Goal: Communication & Community: Answer question/provide support

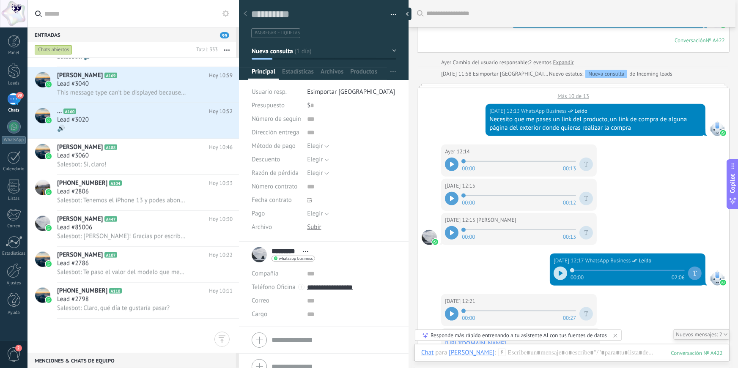
scroll to position [335, 0]
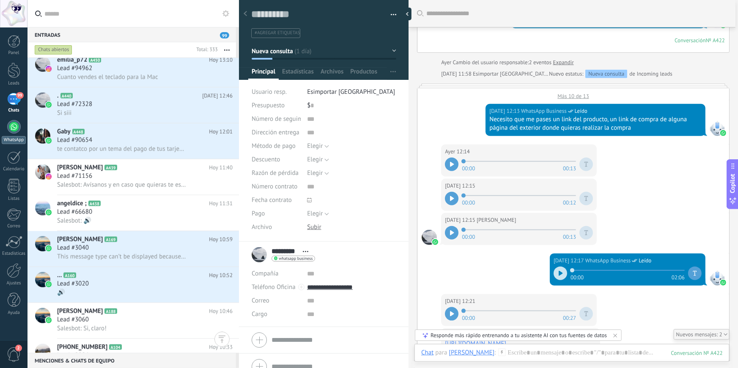
click at [15, 128] on div at bounding box center [14, 127] width 14 height 14
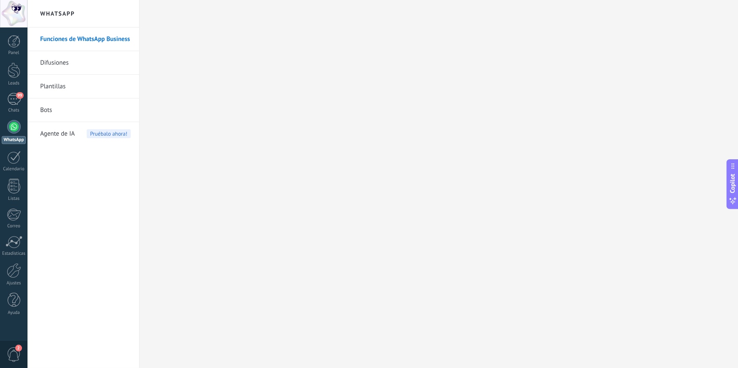
click at [56, 107] on link "Bots" at bounding box center [85, 111] width 90 height 24
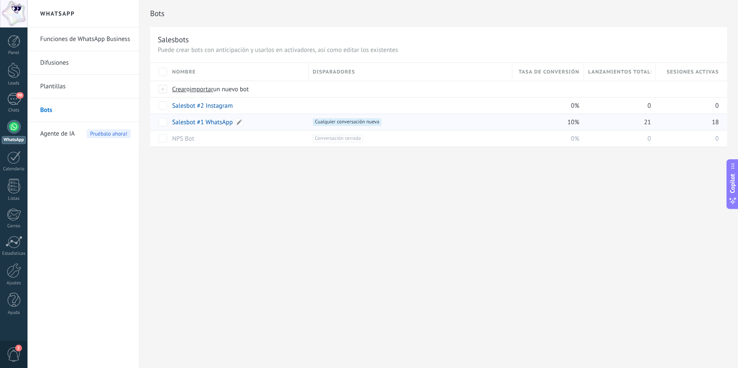
click at [207, 122] on link "Salesbot #1 WhatsApp" at bounding box center [202, 122] width 61 height 8
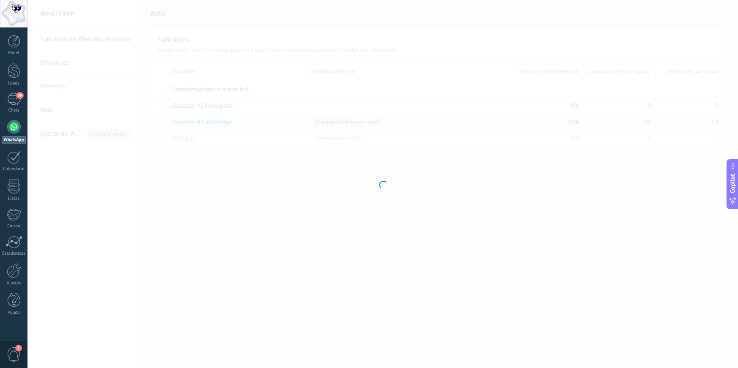
type input "**********"
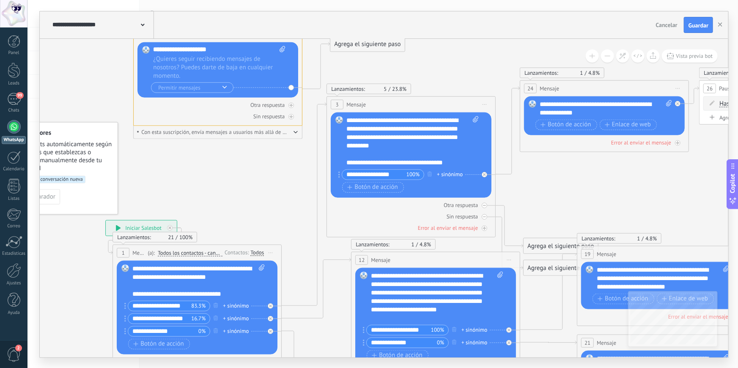
drag, startPoint x: 452, startPoint y: 227, endPoint x: 365, endPoint y: 269, distance: 96.5
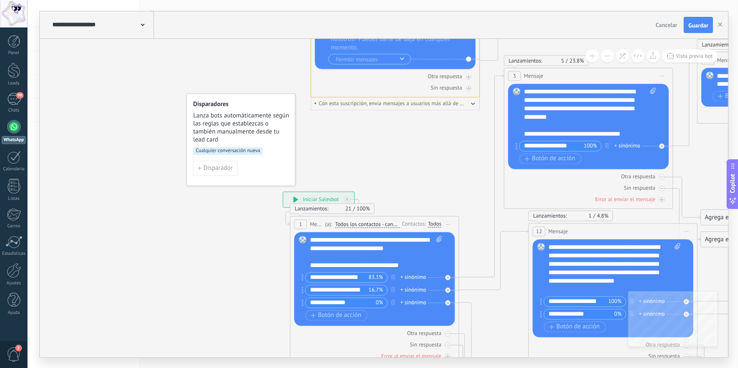
drag, startPoint x: 90, startPoint y: 172, endPoint x: 241, endPoint y: 277, distance: 183.7
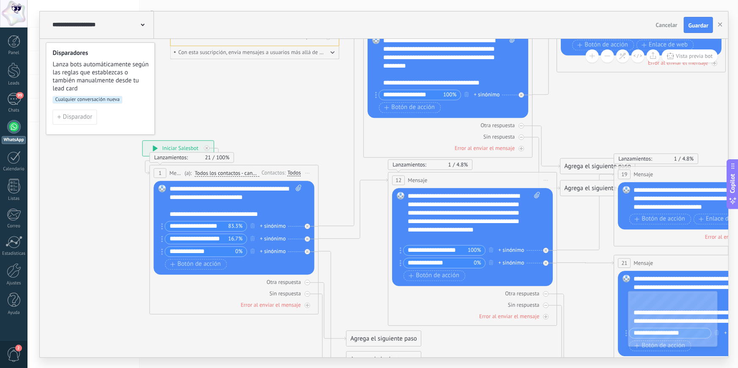
drag, startPoint x: 212, startPoint y: 266, endPoint x: 70, endPoint y: 216, distance: 151.0
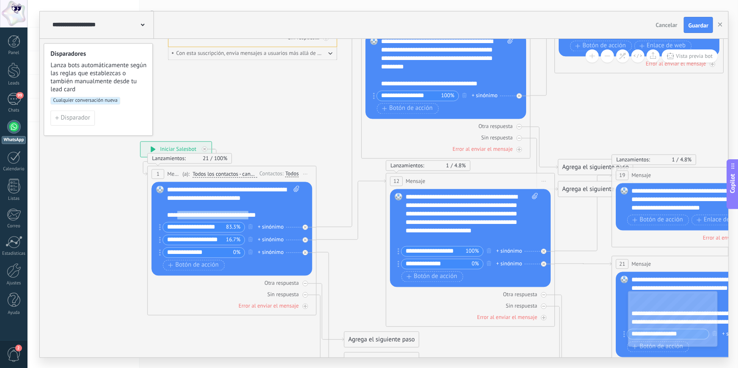
drag, startPoint x: 195, startPoint y: 217, endPoint x: 256, endPoint y: 218, distance: 61.3
click at [256, 218] on div "**********" at bounding box center [233, 203] width 132 height 34
click at [263, 216] on div "**********" at bounding box center [233, 203] width 132 height 34
drag, startPoint x: 265, startPoint y: 216, endPoint x: 185, endPoint y: 210, distance: 80.6
click at [185, 210] on div "**********" at bounding box center [233, 203] width 132 height 34
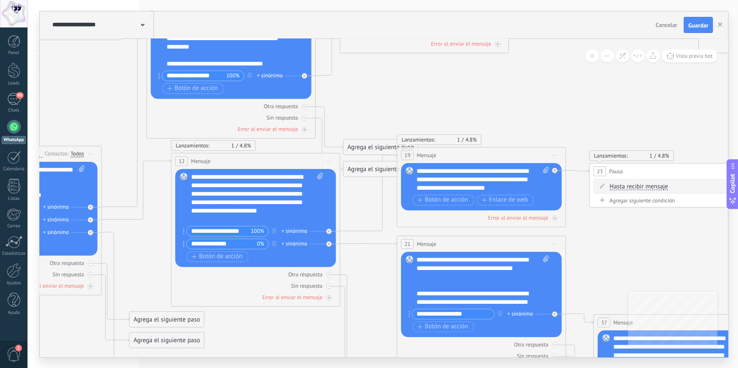
drag, startPoint x: 367, startPoint y: 240, endPoint x: 153, endPoint y: 220, distance: 215.3
click at [153, 220] on icon at bounding box center [639, 350] width 1850 height 1282
drag, startPoint x: 400, startPoint y: 209, endPoint x: 300, endPoint y: 252, distance: 108.5
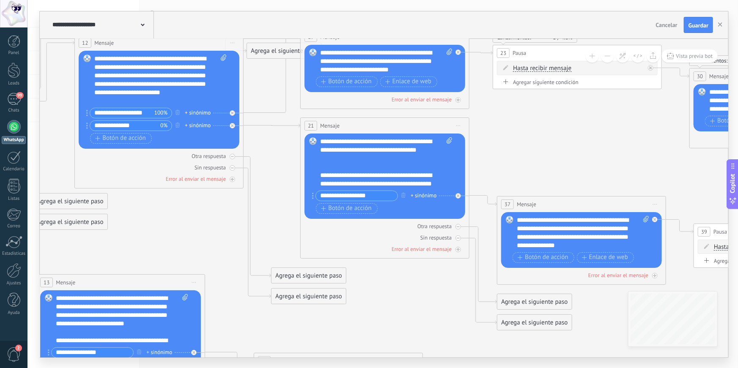
drag, startPoint x: 356, startPoint y: 226, endPoint x: 260, endPoint y: 107, distance: 152.7
click at [260, 107] on icon at bounding box center [542, 232] width 1850 height 1282
drag, startPoint x: 394, startPoint y: 254, endPoint x: 226, endPoint y: 266, distance: 168.3
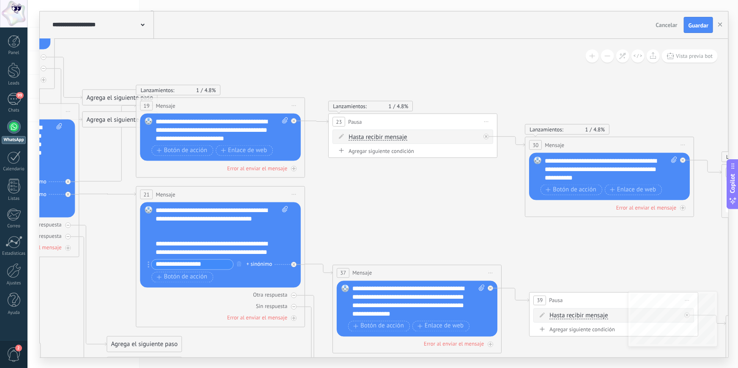
drag, startPoint x: 364, startPoint y: 299, endPoint x: 192, endPoint y: 367, distance: 185.5
click at [192, 368] on div "**********" at bounding box center [382, 184] width 710 height 368
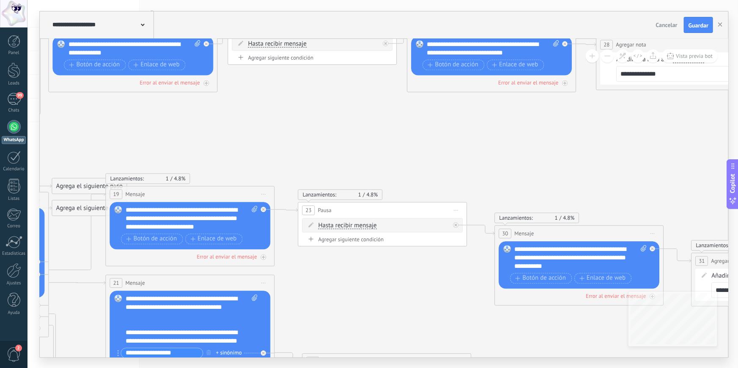
drag, startPoint x: 448, startPoint y: 182, endPoint x: 430, endPoint y: 261, distance: 80.8
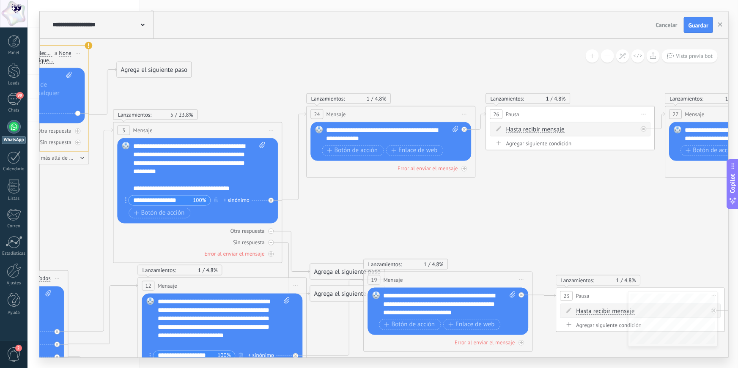
drag, startPoint x: 389, startPoint y: 196, endPoint x: 632, endPoint y: 263, distance: 252.0
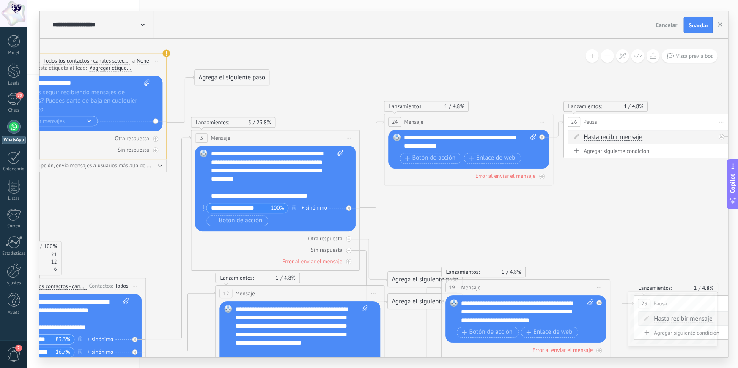
drag, startPoint x: 337, startPoint y: 213, endPoint x: 507, endPoint y: 231, distance: 170.1
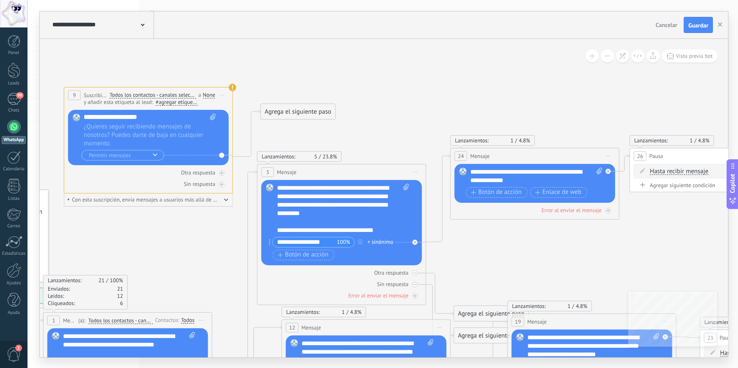
drag, startPoint x: 537, startPoint y: 231, endPoint x: 554, endPoint y: 243, distance: 21.6
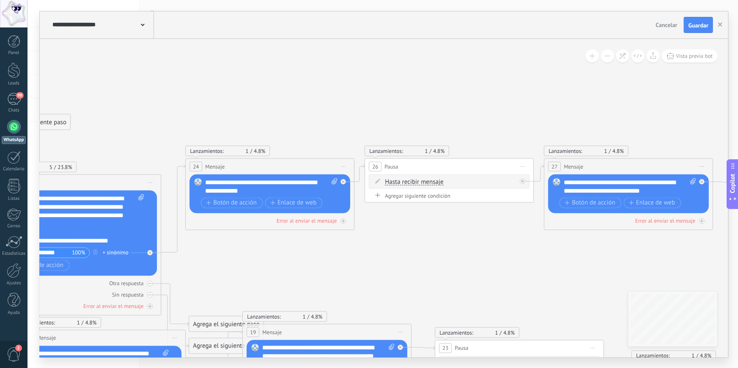
drag, startPoint x: 469, startPoint y: 233, endPoint x: 246, endPoint y: 252, distance: 224.5
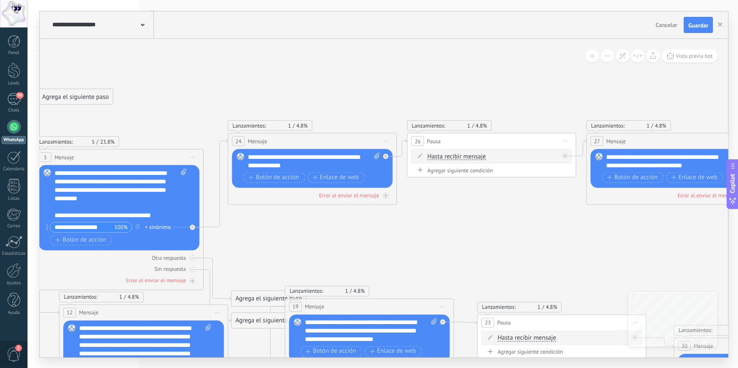
drag, startPoint x: 337, startPoint y: 241, endPoint x: 396, endPoint y: 208, distance: 67.2
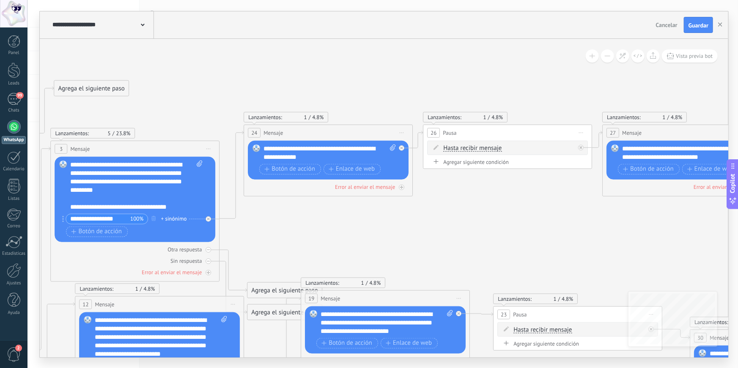
click at [607, 58] on button at bounding box center [607, 55] width 13 height 13
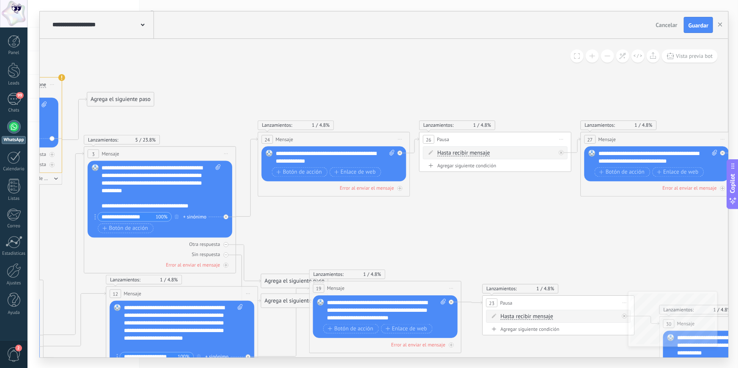
click at [607, 58] on button at bounding box center [607, 55] width 13 height 13
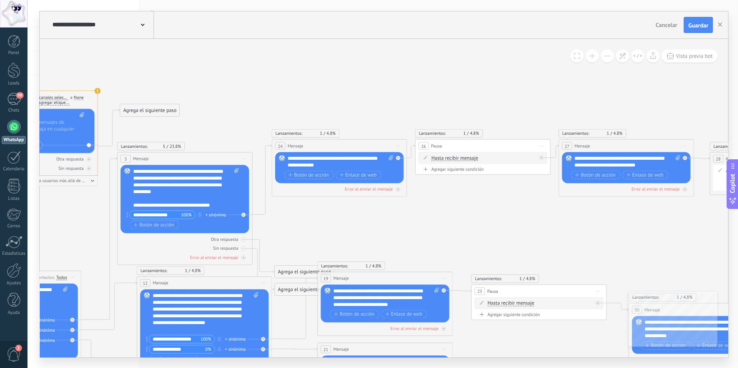
click at [607, 58] on button at bounding box center [607, 55] width 13 height 13
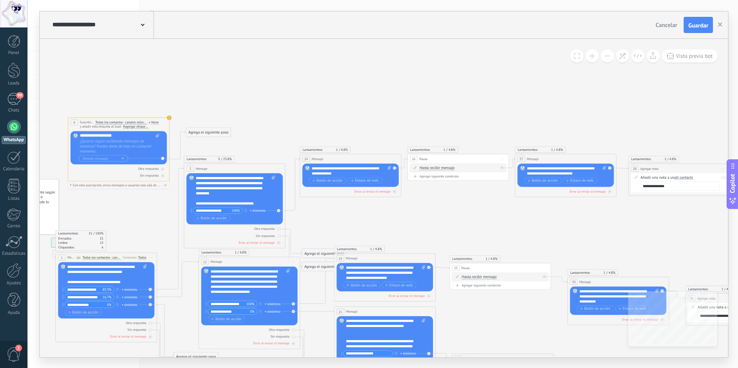
click at [607, 58] on button at bounding box center [607, 55] width 13 height 13
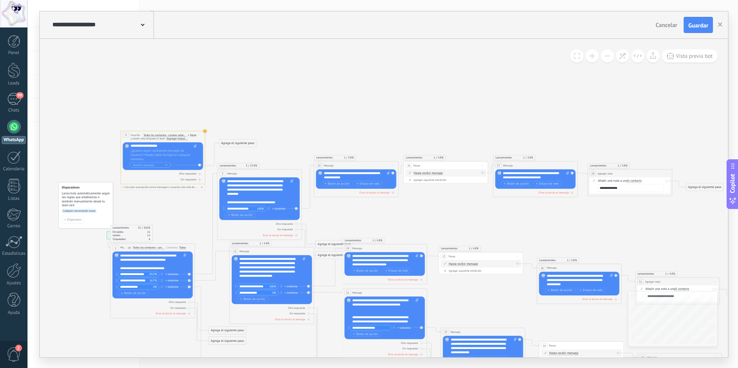
click at [607, 58] on button at bounding box center [607, 55] width 13 height 13
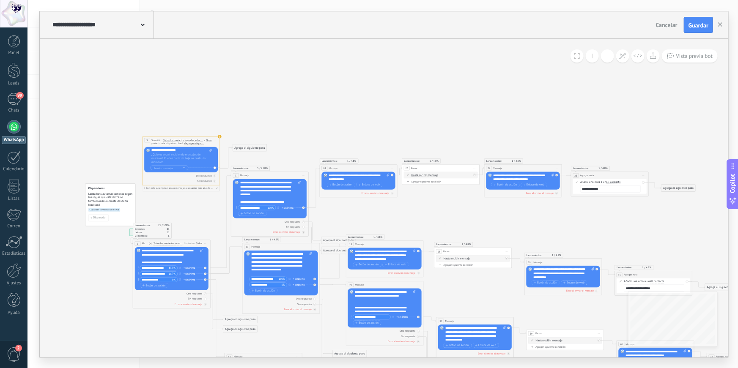
click at [607, 58] on button at bounding box center [607, 55] width 13 height 13
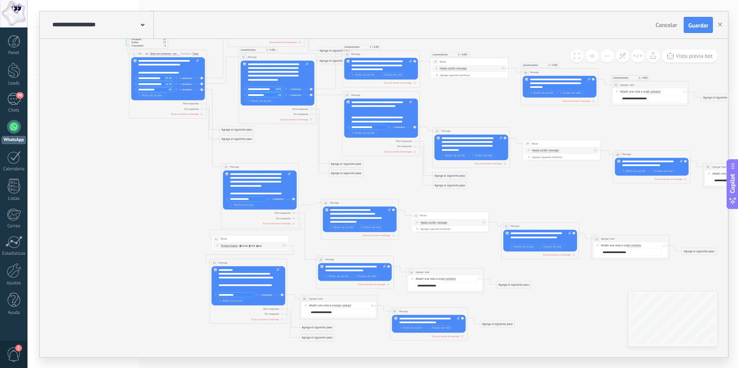
drag, startPoint x: 499, startPoint y: 225, endPoint x: 589, endPoint y: 192, distance: 96.3
click at [490, 18] on div "**********" at bounding box center [384, 184] width 688 height 346
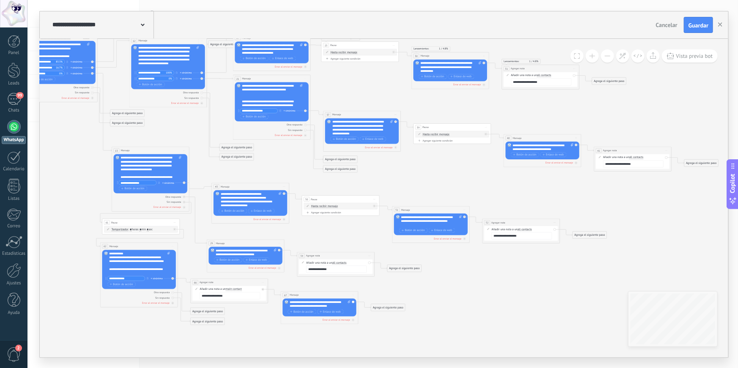
drag, startPoint x: 579, startPoint y: 161, endPoint x: 477, endPoint y: 162, distance: 102.3
click at [476, 160] on icon at bounding box center [361, 127] width 883 height 589
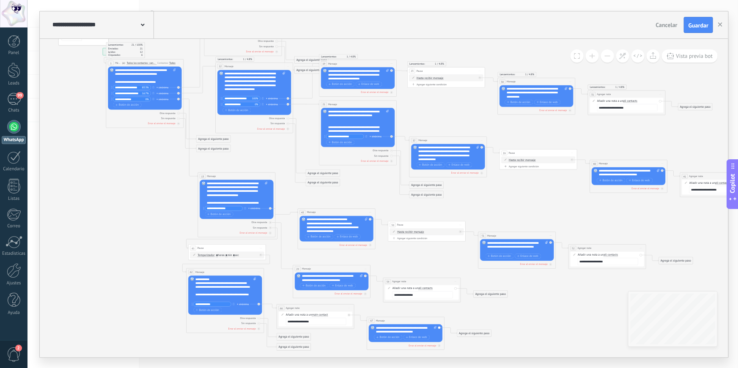
drag, startPoint x: 362, startPoint y: 228, endPoint x: 458, endPoint y: 249, distance: 97.4
click at [458, 249] on icon at bounding box center [447, 153] width 883 height 589
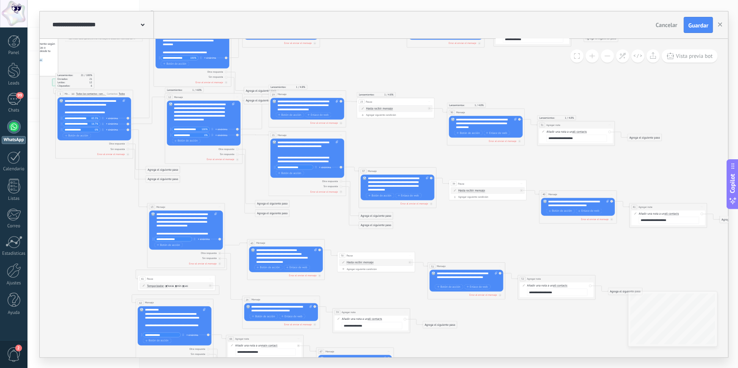
drag, startPoint x: 282, startPoint y: 149, endPoint x: 222, endPoint y: 186, distance: 71.1
click at [222, 186] on icon at bounding box center [396, 184] width 883 height 589
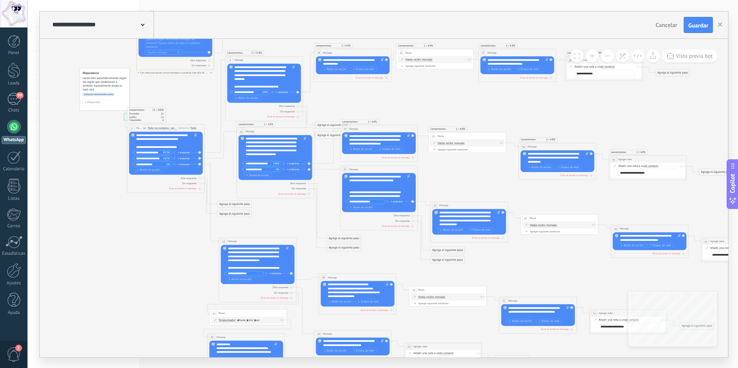
drag, startPoint x: 112, startPoint y: 205, endPoint x: 162, endPoint y: 227, distance: 54.1
click at [162, 227] on icon at bounding box center [468, 218] width 883 height 589
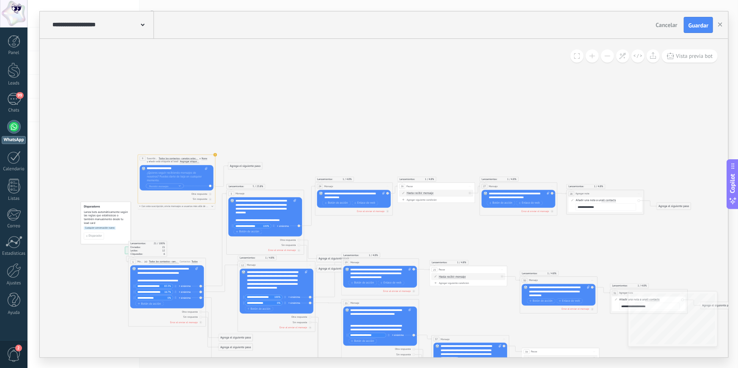
drag, startPoint x: 334, startPoint y: 115, endPoint x: 362, endPoint y: 54, distance: 67.0
click at [362, 58] on icon at bounding box center [469, 352] width 883 height 589
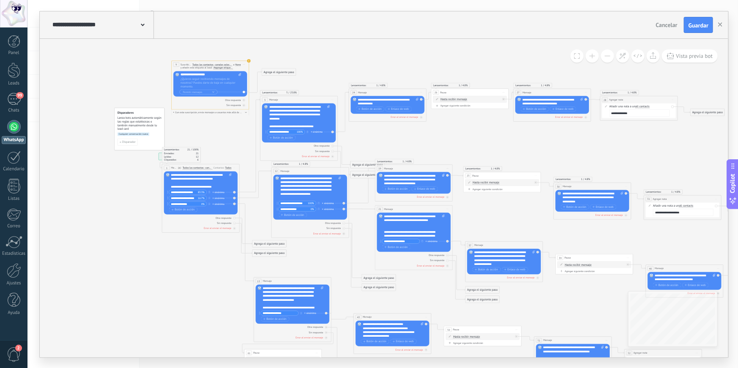
drag, startPoint x: 416, startPoint y: 178, endPoint x: 438, endPoint y: 146, distance: 39.2
click at [421, 154] on icon at bounding box center [503, 258] width 883 height 589
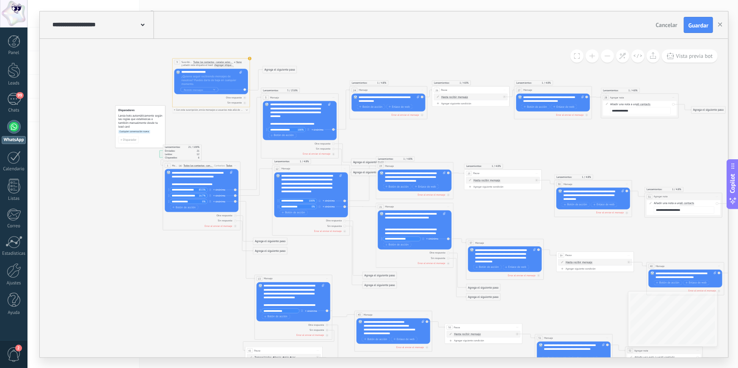
click at [595, 59] on button at bounding box center [592, 55] width 13 height 13
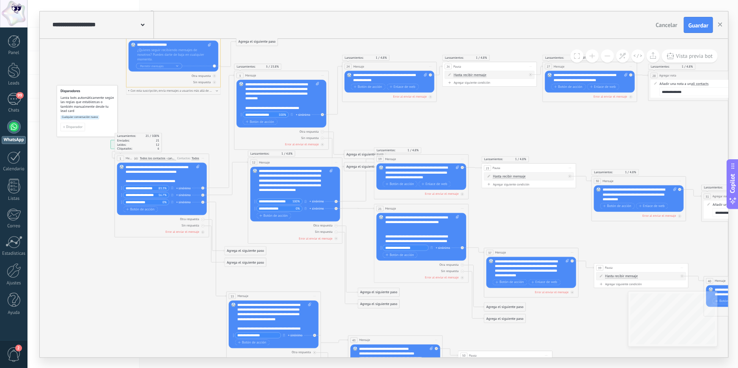
click at [595, 59] on button at bounding box center [592, 55] width 13 height 13
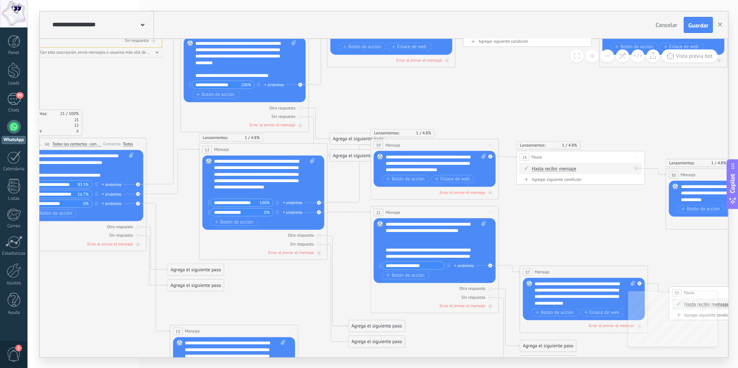
click at [595, 59] on button at bounding box center [592, 55] width 13 height 13
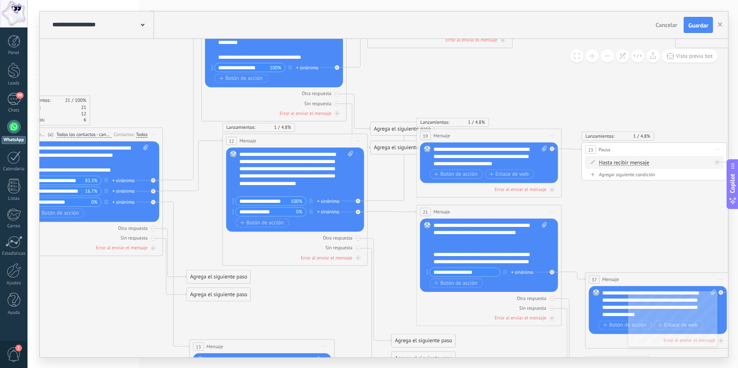
drag, startPoint x: 296, startPoint y: 291, endPoint x: 391, endPoint y: 328, distance: 101.6
click at [391, 328] on icon at bounding box center [656, 304] width 1652 height 1103
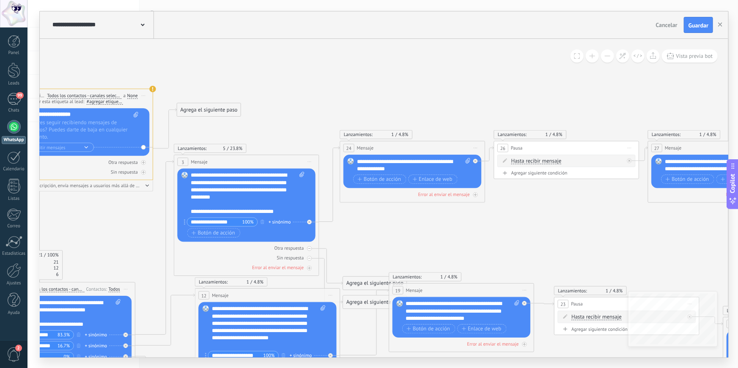
drag, startPoint x: 484, startPoint y: 114, endPoint x: 374, endPoint y: 232, distance: 161.3
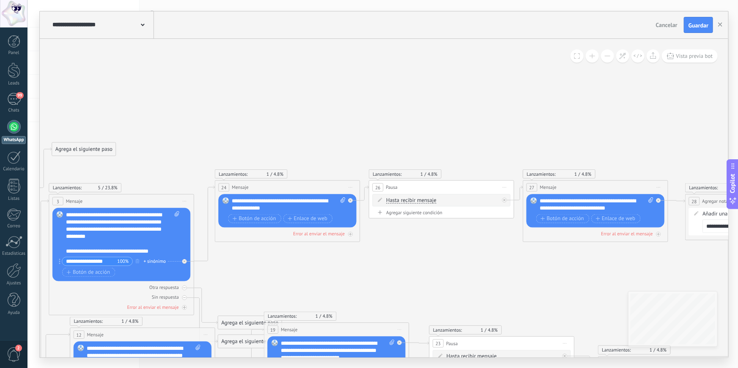
drag, startPoint x: 391, startPoint y: 226, endPoint x: 266, endPoint y: 266, distance: 130.8
drag, startPoint x: 235, startPoint y: 203, endPoint x: 275, endPoint y: 204, distance: 40.2
click at [275, 204] on div "**********" at bounding box center [289, 204] width 114 height 14
click at [265, 203] on div "**********" at bounding box center [289, 204] width 114 height 14
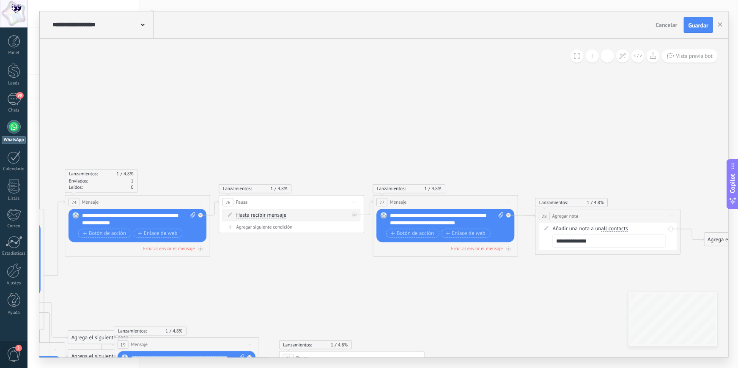
drag, startPoint x: 394, startPoint y: 250, endPoint x: 244, endPoint y: 265, distance: 151.3
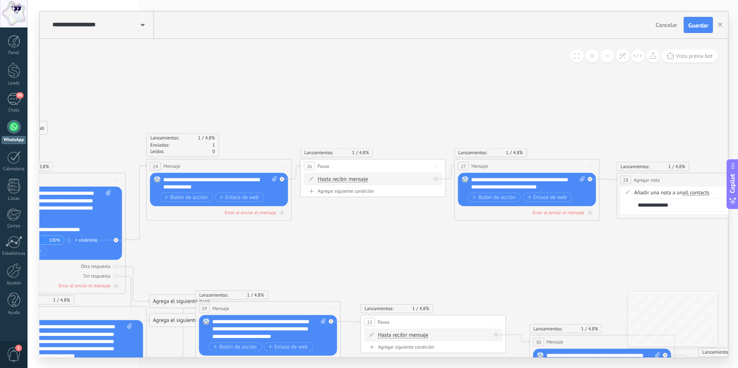
drag, startPoint x: 344, startPoint y: 304, endPoint x: 426, endPoint y: 268, distance: 89.7
click at [285, 214] on div "Error al enviar el mensaje" at bounding box center [219, 212] width 138 height 7
drag, startPoint x: 357, startPoint y: 252, endPoint x: 351, endPoint y: 256, distance: 7.6
click at [351, 256] on div "Agrega el siguiente paso" at bounding box center [342, 255] width 64 height 12
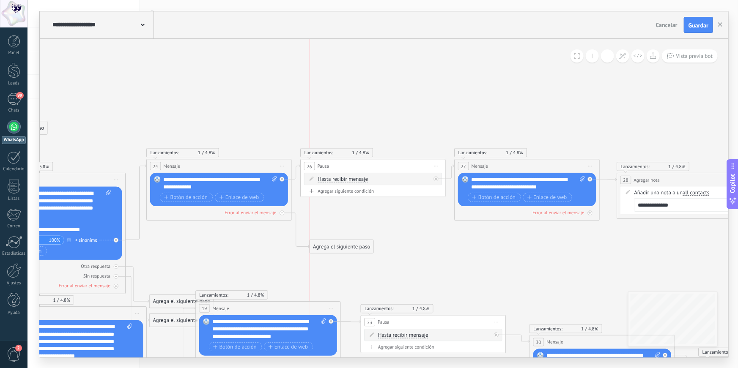
drag, startPoint x: 331, startPoint y: 251, endPoint x: 329, endPoint y: 244, distance: 7.8
click at [329, 244] on div "Agrega el siguiente paso" at bounding box center [342, 247] width 64 height 12
drag, startPoint x: 337, startPoint y: 252, endPoint x: 376, endPoint y: 251, distance: 38.5
click at [369, 251] on div "Agrega el siguiente paso" at bounding box center [351, 246] width 64 height 12
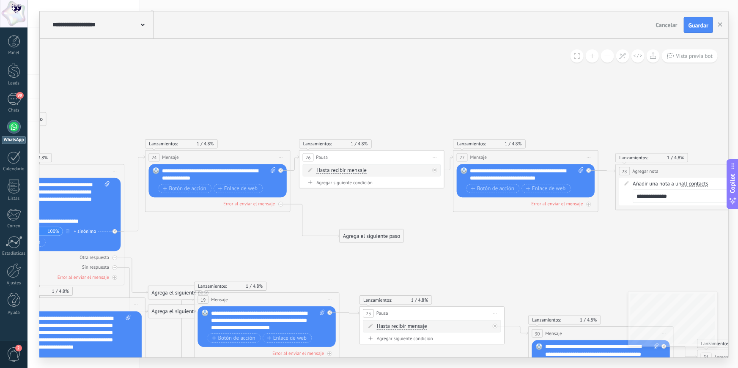
drag, startPoint x: 473, startPoint y: 298, endPoint x: 412, endPoint y: 132, distance: 176.3
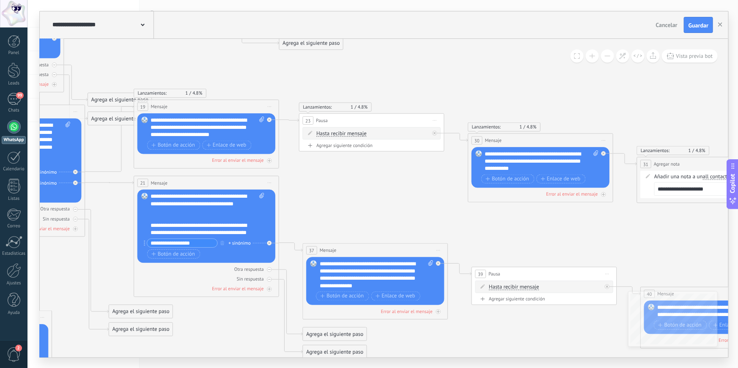
drag, startPoint x: 364, startPoint y: 219, endPoint x: 392, endPoint y: 144, distance: 79.6
click at [385, 130] on icon at bounding box center [373, 267] width 1652 height 1089
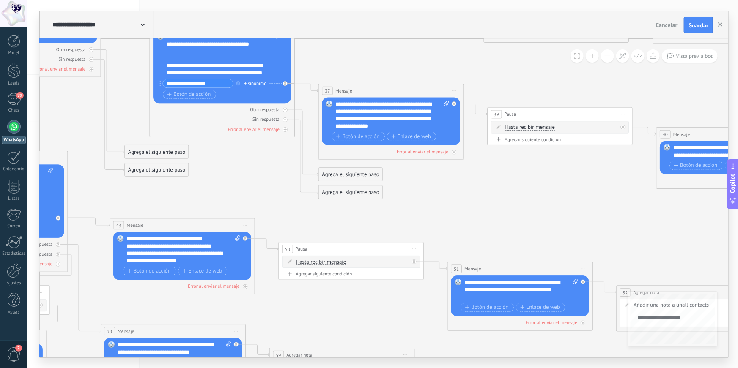
drag, startPoint x: 433, startPoint y: 218, endPoint x: 441, endPoint y: 239, distance: 22.8
click at [442, 179] on icon at bounding box center [389, 108] width 1652 height 1089
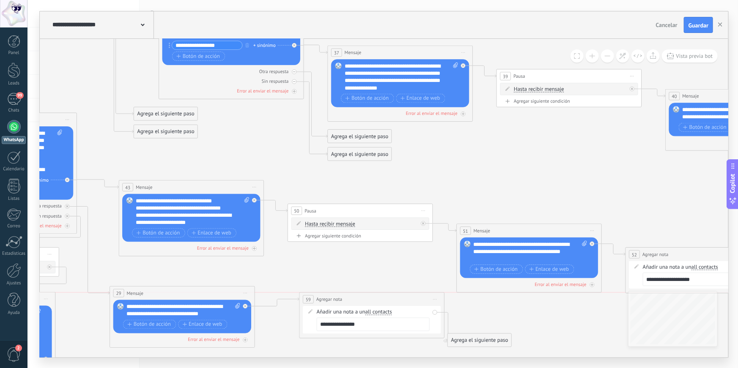
drag, startPoint x: 352, startPoint y: 310, endPoint x: 358, endPoint y: 295, distance: 16.6
click at [358, 295] on div "**********" at bounding box center [372, 300] width 145 height 14
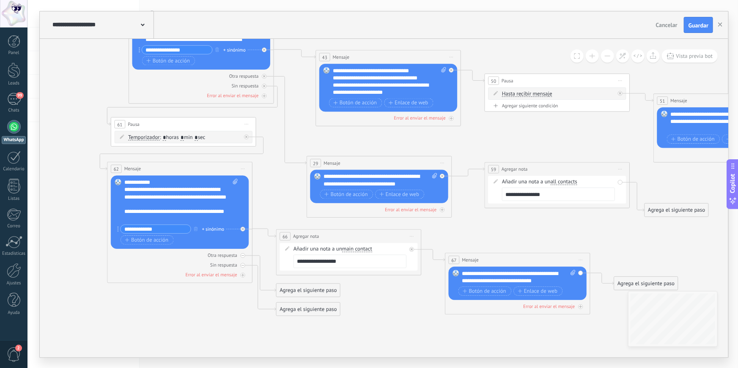
drag, startPoint x: 351, startPoint y: 263, endPoint x: 553, endPoint y: 121, distance: 247.2
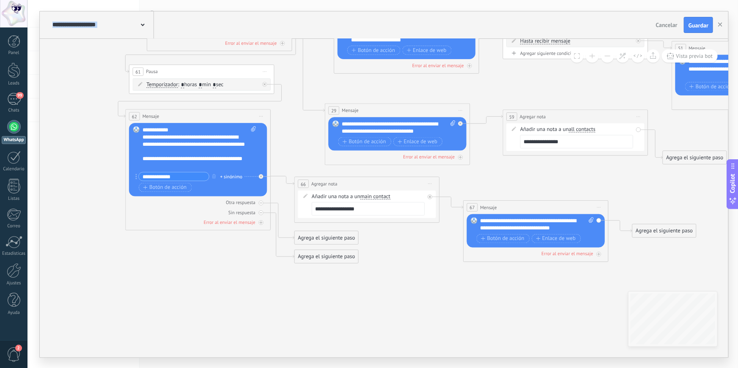
drag, startPoint x: 230, startPoint y: 299, endPoint x: 173, endPoint y: 291, distance: 57.5
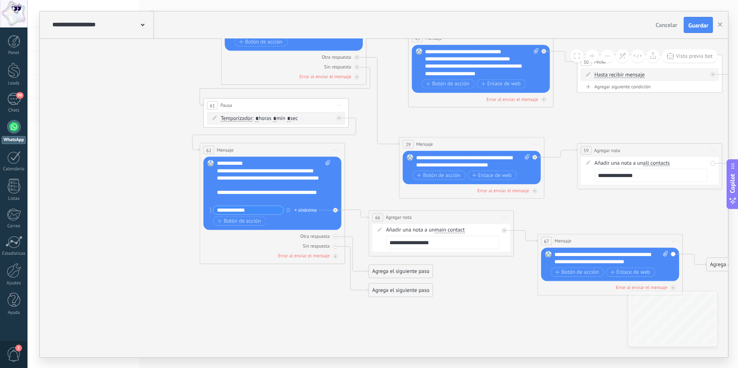
drag, startPoint x: 380, startPoint y: 299, endPoint x: 511, endPoint y: 326, distance: 133.4
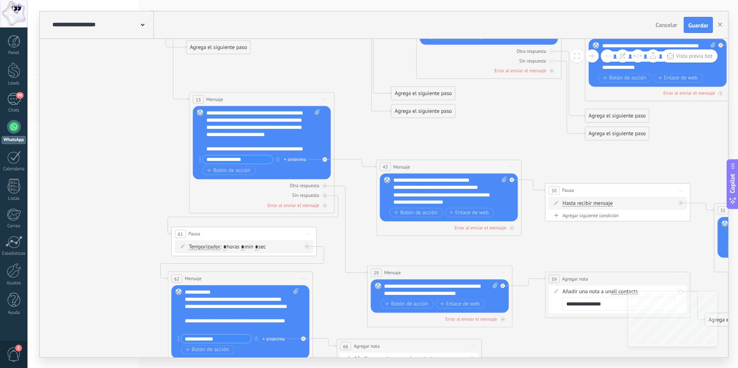
drag, startPoint x: 129, startPoint y: 79, endPoint x: 97, endPoint y: 225, distance: 150.1
click at [97, 225] on icon at bounding box center [656, 56] width 1652 height 1103
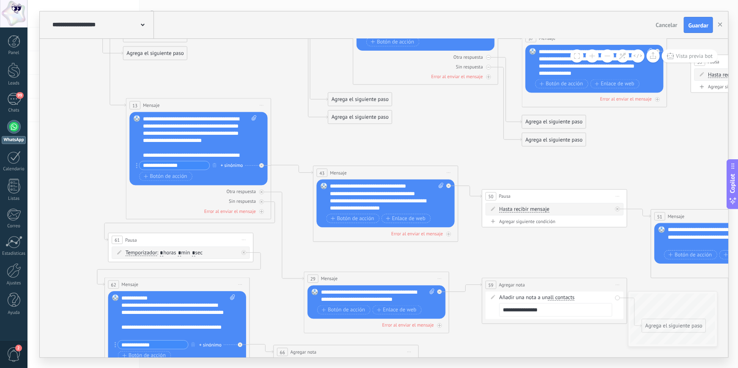
drag, startPoint x: 428, startPoint y: 237, endPoint x: 359, endPoint y: 243, distance: 68.8
click at [364, 243] on icon at bounding box center [593, 62] width 1652 height 1103
drag, startPoint x: 137, startPoint y: 307, endPoint x: 199, endPoint y: 310, distance: 61.8
click at [199, 310] on div "**********" at bounding box center [178, 317] width 114 height 44
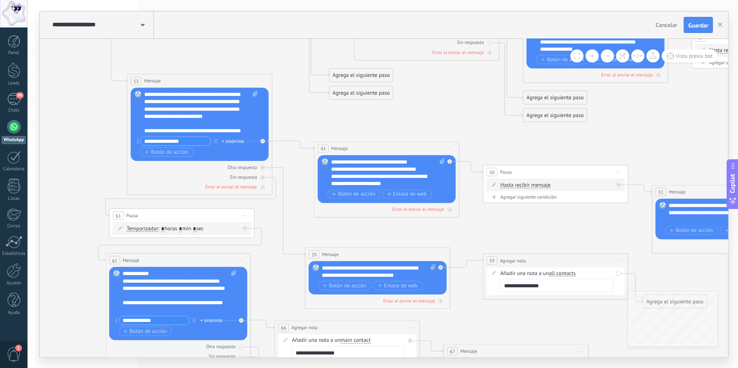
drag, startPoint x: 269, startPoint y: 305, endPoint x: 271, endPoint y: 281, distance: 24.1
click at [271, 281] on icon at bounding box center [593, 38] width 1652 height 1103
drag, startPoint x: 128, startPoint y: 281, endPoint x: 191, endPoint y: 283, distance: 63.0
click at [191, 283] on div "**********" at bounding box center [180, 292] width 114 height 44
click at [153, 285] on div "**********" at bounding box center [180, 292] width 114 height 44
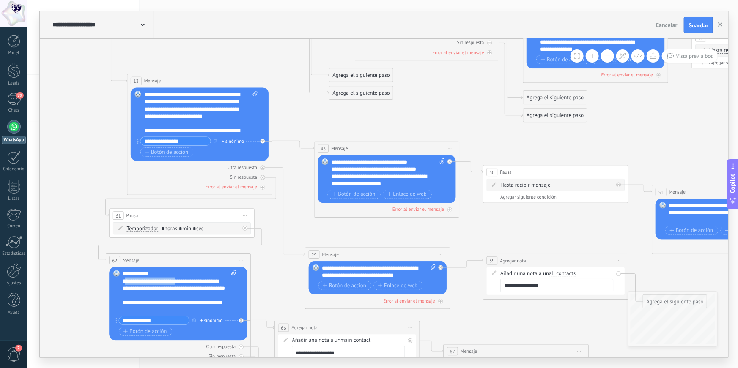
drag, startPoint x: 125, startPoint y: 282, endPoint x: 181, endPoint y: 282, distance: 56.7
click at [181, 282] on div "**********" at bounding box center [180, 292] width 114 height 44
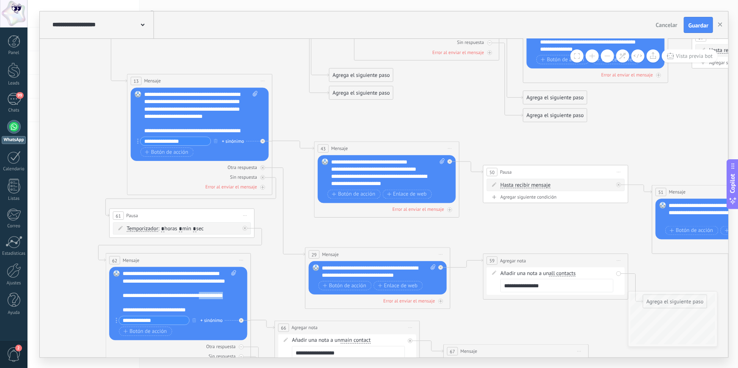
drag, startPoint x: 192, startPoint y: 307, endPoint x: 148, endPoint y: 293, distance: 45.9
click at [148, 293] on div "**********" at bounding box center [180, 292] width 114 height 44
click at [159, 296] on div "**********" at bounding box center [180, 292] width 114 height 44
drag, startPoint x: 199, startPoint y: 301, endPoint x: 197, endPoint y: 292, distance: 9.6
click at [195, 285] on div "**********" at bounding box center [180, 292] width 114 height 44
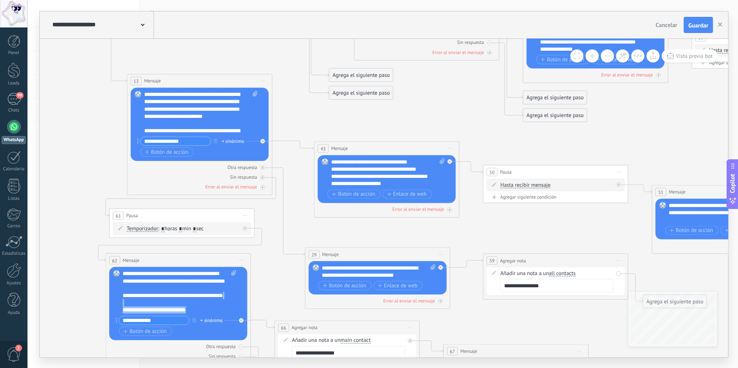
drag, startPoint x: 201, startPoint y: 311, endPoint x: 117, endPoint y: 304, distance: 84.5
click at [117, 304] on div "Reemplazar Quitar Convertir a mensaje de voz Arrastre la imagen aquí para adjun…" at bounding box center [179, 303] width 138 height 73
click at [183, 306] on div "**********" at bounding box center [180, 292] width 114 height 44
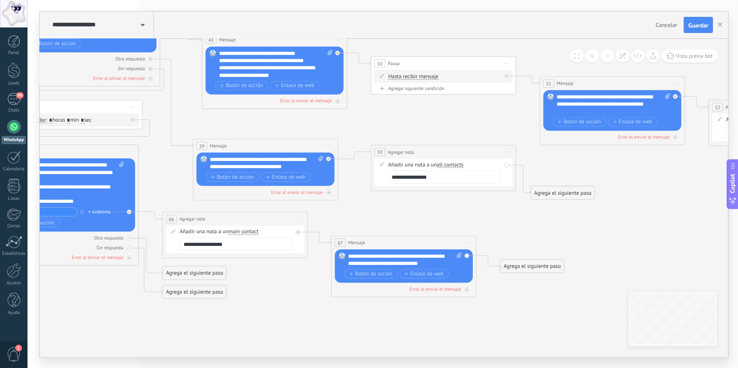
drag, startPoint x: 293, startPoint y: 312, endPoint x: 180, endPoint y: 201, distance: 157.9
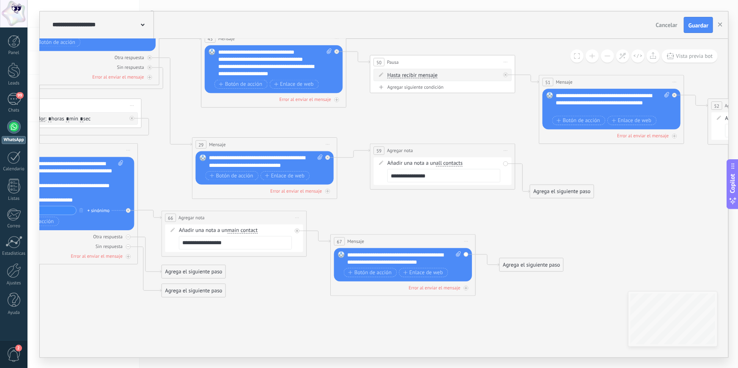
drag, startPoint x: 176, startPoint y: 246, endPoint x: 231, endPoint y: 242, distance: 54.7
click at [231, 242] on div "Añadir una nota a un main contact main contact all contacts chat contact acuerd…" at bounding box center [234, 238] width 138 height 27
drag, startPoint x: 234, startPoint y: 244, endPoint x: 176, endPoint y: 240, distance: 58.5
click at [176, 240] on div "Añadir una nota a un main contact main contact all contacts chat contact acuerd…" at bounding box center [234, 238] width 138 height 27
drag, startPoint x: 351, startPoint y: 256, endPoint x: 444, endPoint y: 260, distance: 92.7
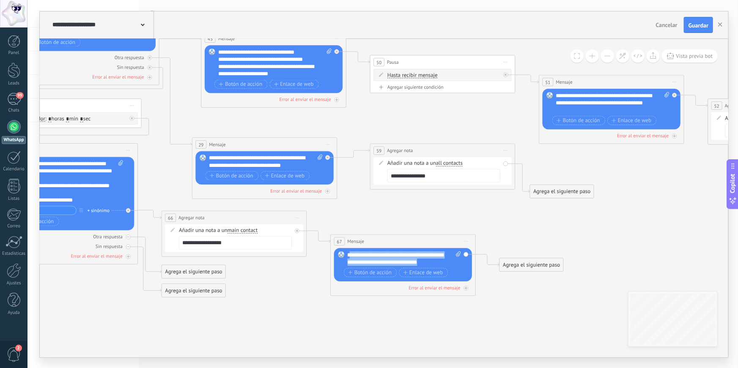
click at [444, 260] on div "**********" at bounding box center [405, 259] width 114 height 14
click at [16, 126] on div at bounding box center [14, 127] width 14 height 14
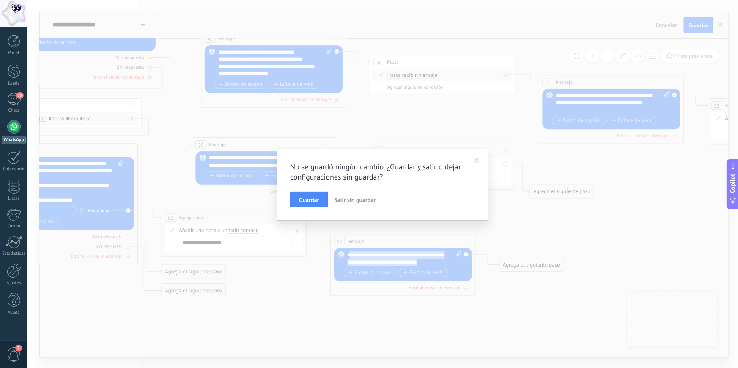
click at [345, 201] on span "Salir sin guardar" at bounding box center [354, 200] width 41 height 8
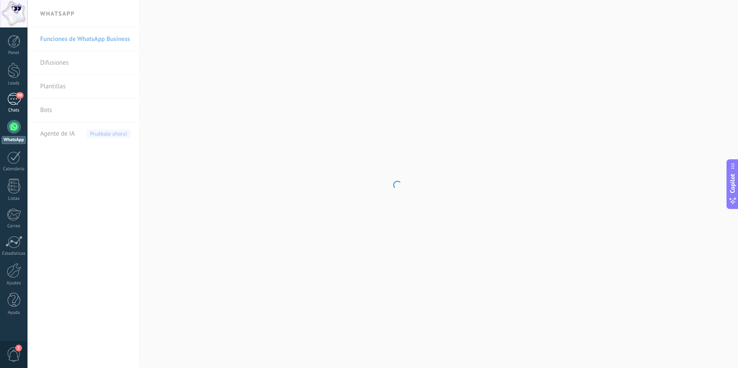
click at [13, 101] on div "99" at bounding box center [14, 99] width 14 height 12
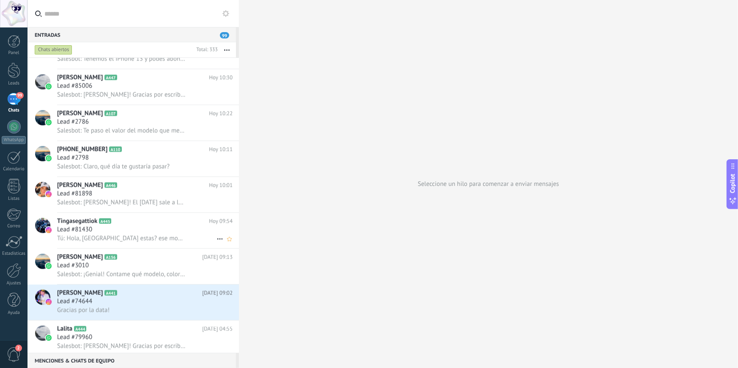
scroll to position [650, 0]
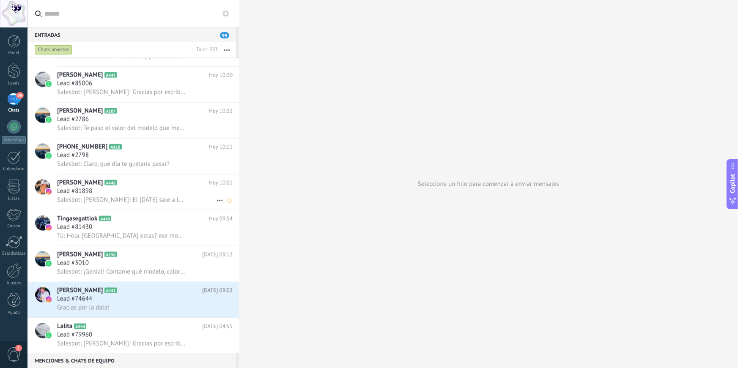
click at [93, 187] on span "[PERSON_NAME]" at bounding box center [80, 183] width 46 height 8
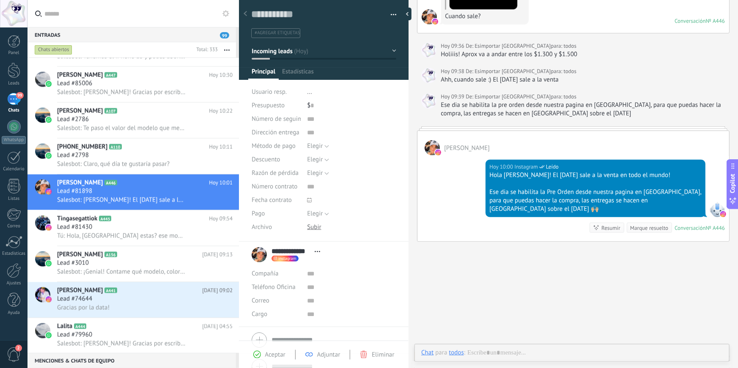
scroll to position [13, 0]
drag, startPoint x: 506, startPoint y: 174, endPoint x: 574, endPoint y: 178, distance: 67.7
click at [587, 174] on div "Hola [PERSON_NAME]! El [DATE] sale a la venta en todo el mundo!" at bounding box center [595, 175] width 212 height 8
click at [496, 188] on div "Ese dia se habilita la Pre Orden desde nuestra pagina en [GEOGRAPHIC_DATA], par…" at bounding box center [595, 200] width 212 height 25
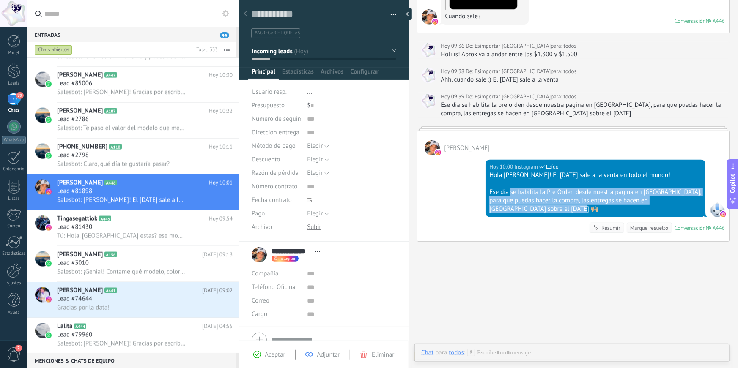
drag, startPoint x: 663, startPoint y: 205, endPoint x: 508, endPoint y: 191, distance: 156.3
click at [508, 191] on div "Ese dia se habilita la Pre Orden desde nuestra pagina en [GEOGRAPHIC_DATA], par…" at bounding box center [595, 200] width 212 height 25
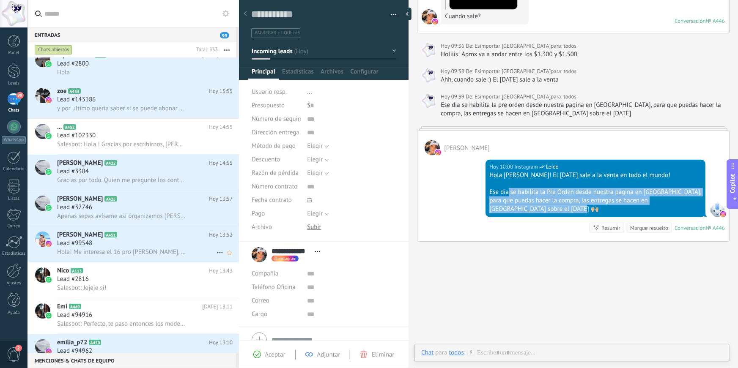
scroll to position [0, 0]
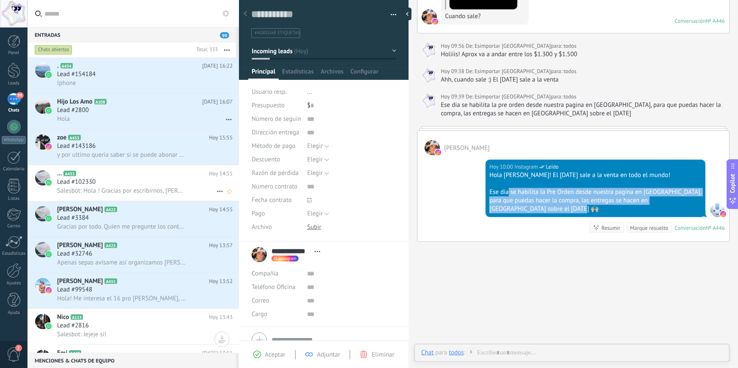
click at [120, 189] on div "Salesbot: Hola ! Gracias por escribirnos, [PERSON_NAME] de este lado 🙋🏼‍♂️ Deci…" at bounding box center [144, 190] width 175 height 9
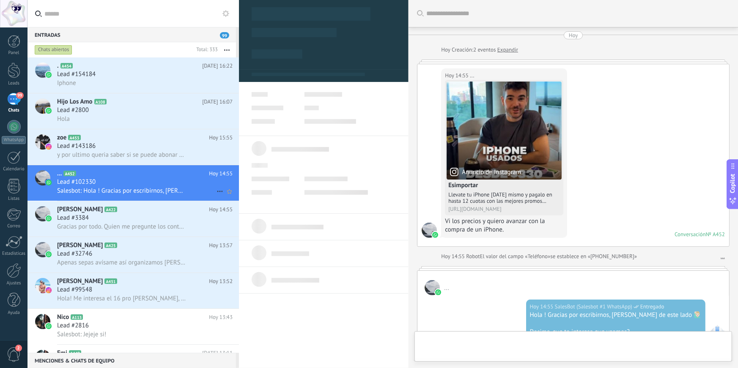
type textarea "**********"
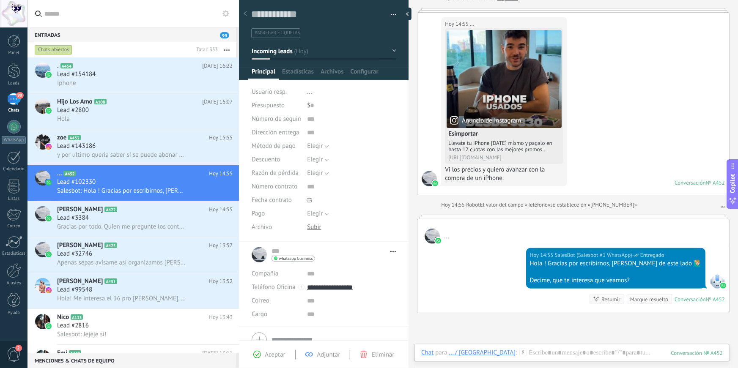
scroll to position [134, 0]
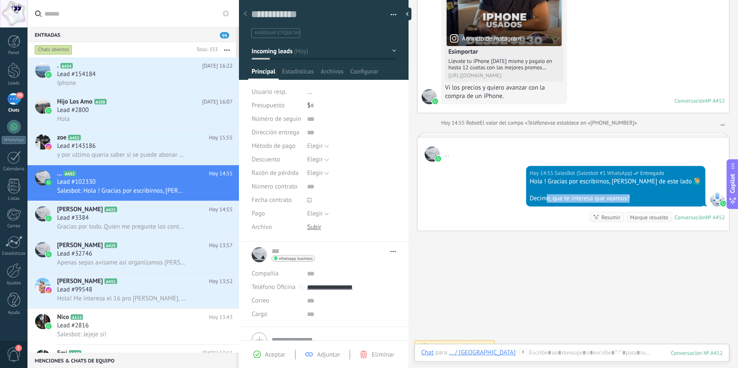
drag, startPoint x: 571, startPoint y: 198, endPoint x: 656, endPoint y: 195, distance: 85.0
click at [656, 195] on div "Decime, que te interesa que veamos?" at bounding box center [616, 199] width 172 height 8
click at [662, 197] on div "Decime, que te interesa que veamos?" at bounding box center [616, 199] width 172 height 8
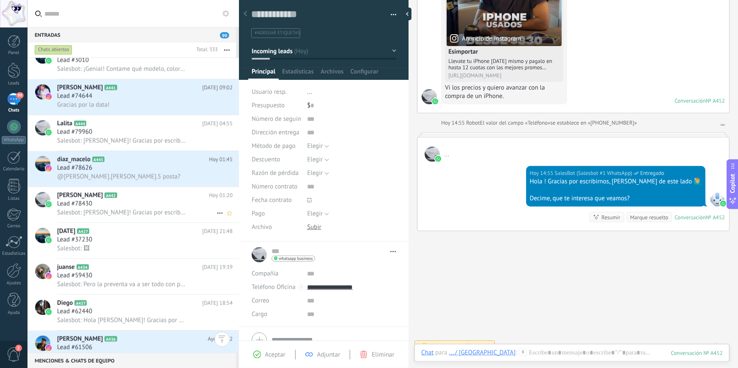
scroll to position [627, 0]
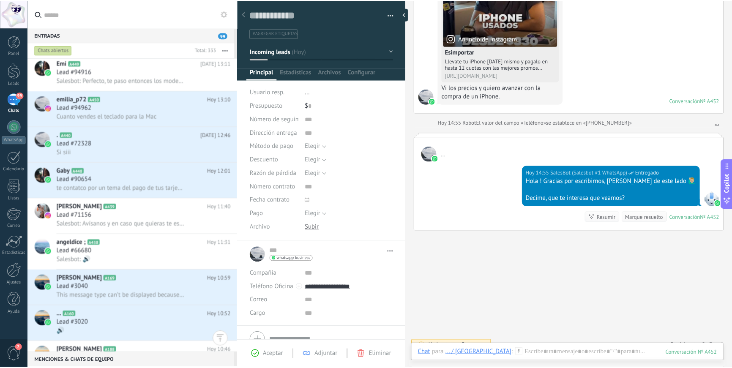
scroll to position [293, 0]
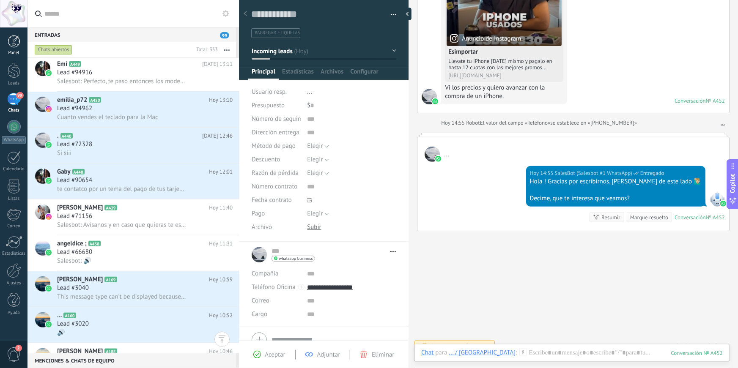
click at [14, 39] on div at bounding box center [14, 41] width 13 height 13
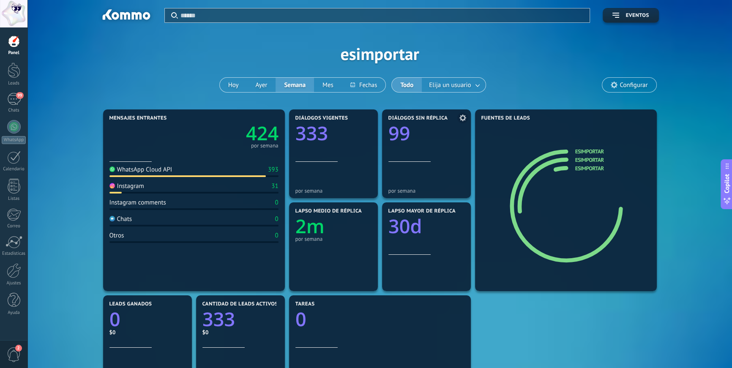
click at [438, 131] on icon "99" at bounding box center [427, 130] width 76 height 19
click at [461, 120] on use at bounding box center [463, 118] width 7 height 7
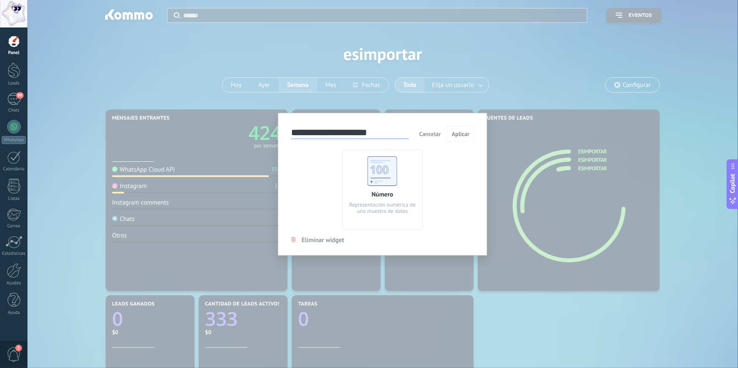
click at [536, 173] on div "**********" at bounding box center [382, 184] width 710 height 368
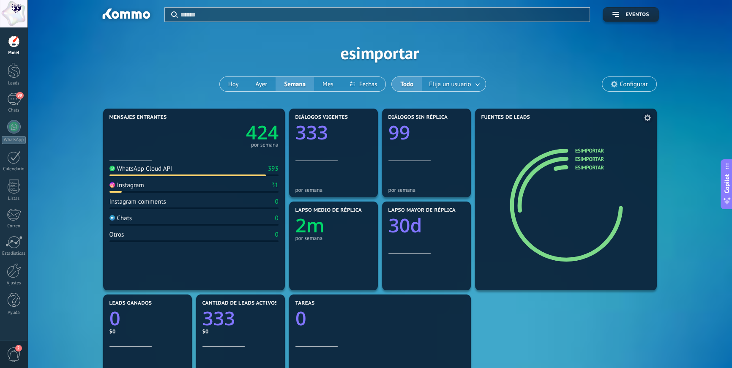
scroll to position [1, 0]
click at [13, 241] on div at bounding box center [13, 242] width 17 height 13
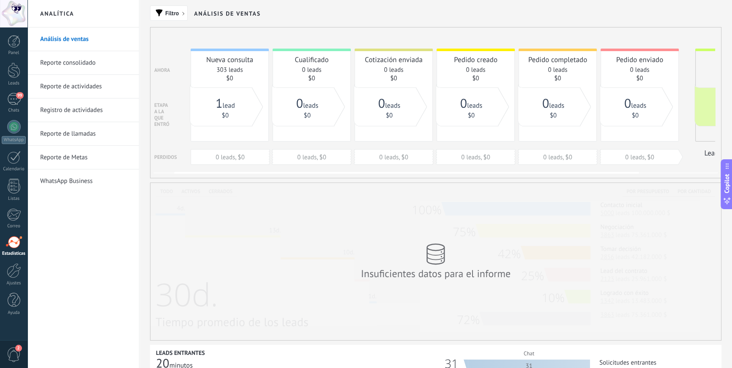
scroll to position [0, 121]
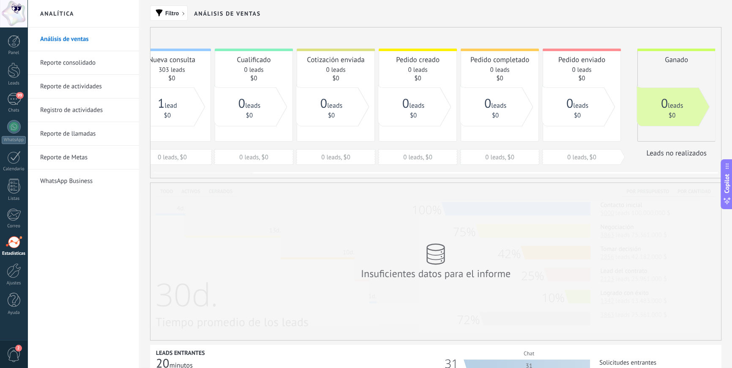
drag, startPoint x: 495, startPoint y: 28, endPoint x: 268, endPoint y: 33, distance: 227.1
click at [268, 33] on div "Nuevo 21 Ahora Etapa a la que entró Perdidos Nueva consulta 303 leads $0 0 lead…" at bounding box center [433, 99] width 565 height 142
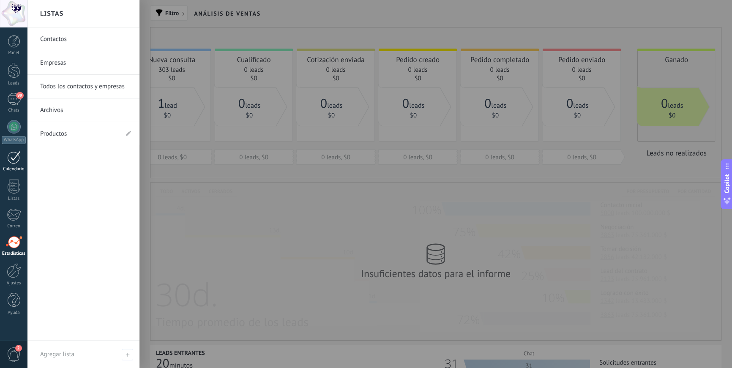
scroll to position [0, 115]
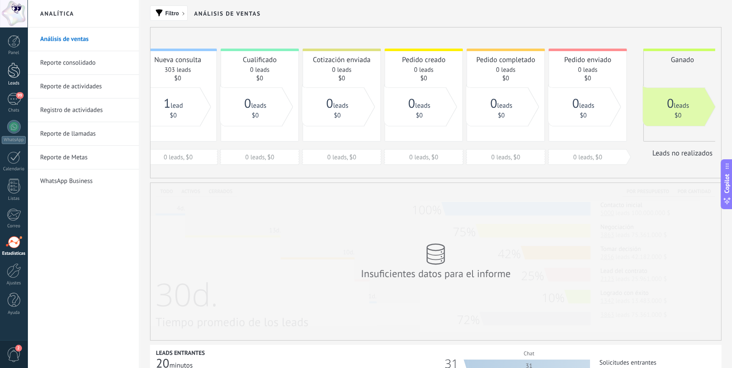
click at [15, 75] on div at bounding box center [14, 71] width 13 height 16
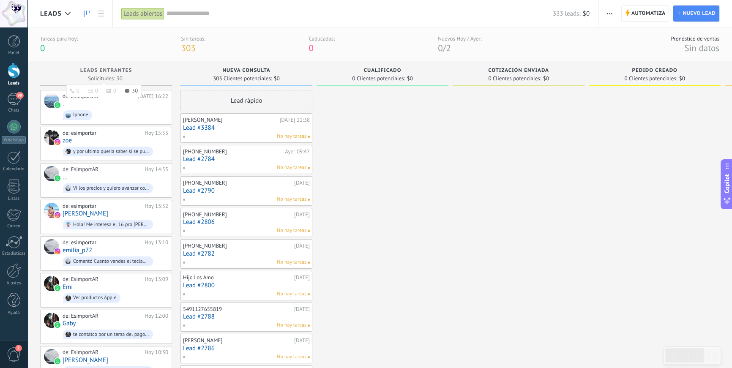
drag, startPoint x: 77, startPoint y: 70, endPoint x: 120, endPoint y: 71, distance: 43.1
click at [120, 71] on div "Leads Entrantes" at bounding box center [105, 71] width 123 height 7
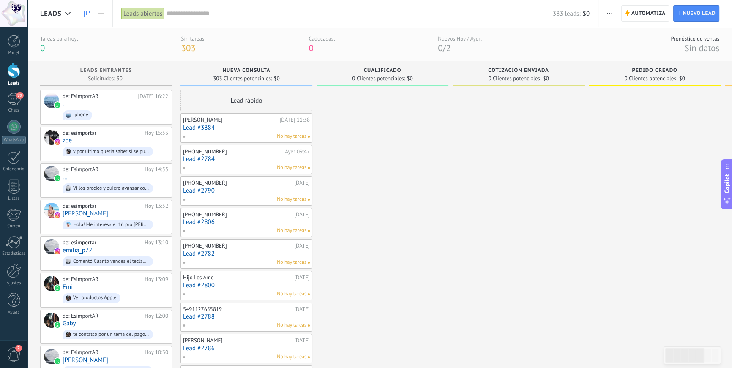
click at [12, 71] on div at bounding box center [14, 71] width 13 height 16
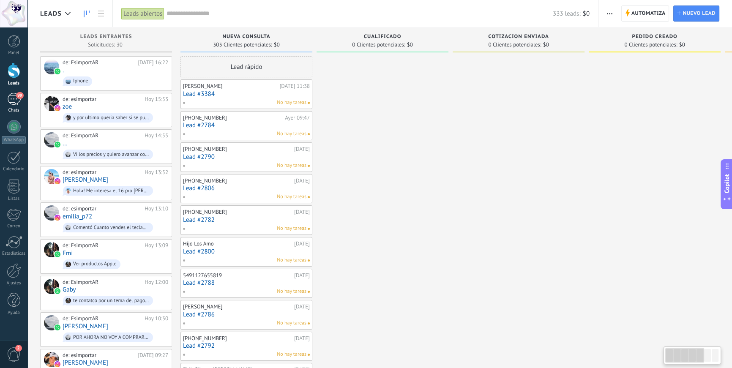
click at [13, 103] on div "99" at bounding box center [14, 99] width 14 height 12
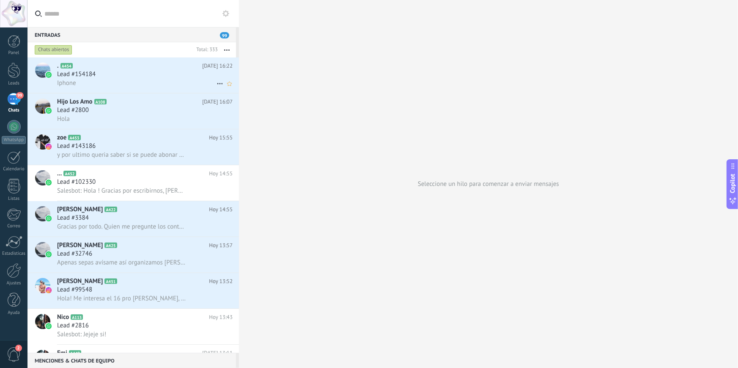
click at [87, 81] on div "Iphone" at bounding box center [144, 83] width 175 height 9
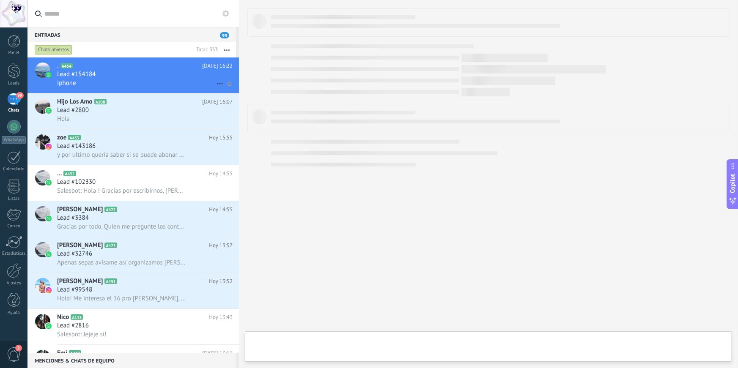
type textarea "**********"
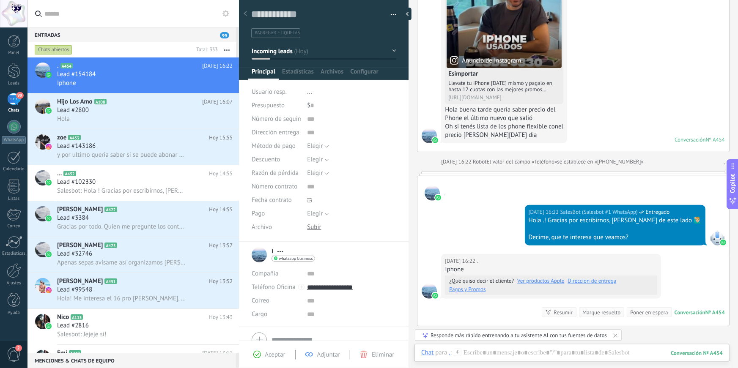
scroll to position [69, 0]
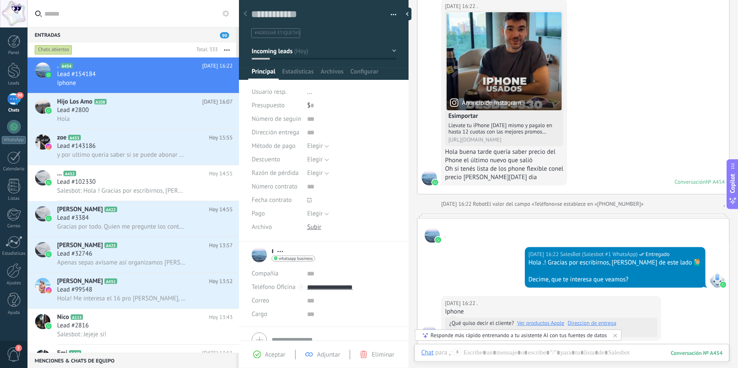
click at [444, 238] on span "." at bounding box center [444, 236] width 1 height 8
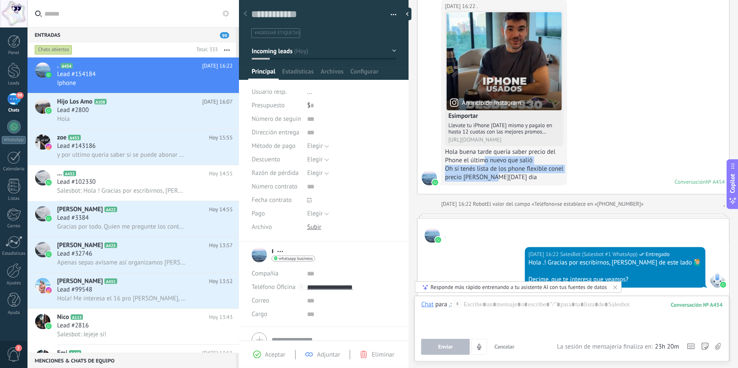
drag, startPoint x: 482, startPoint y: 160, endPoint x: 528, endPoint y: 178, distance: 49.2
click at [528, 178] on div "Anuncio de Instagram Esimportar Llevate tu iPhone hoy mismo y pagalo en hasta 1…" at bounding box center [504, 96] width 118 height 171
click at [528, 178] on div "Oh si tenés lista de los phone flexible conel precio de hoy dia" at bounding box center [504, 173] width 118 height 17
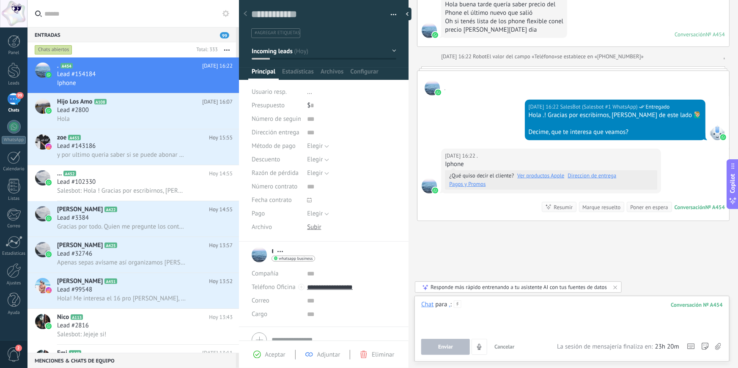
click at [510, 311] on div at bounding box center [571, 317] width 301 height 32
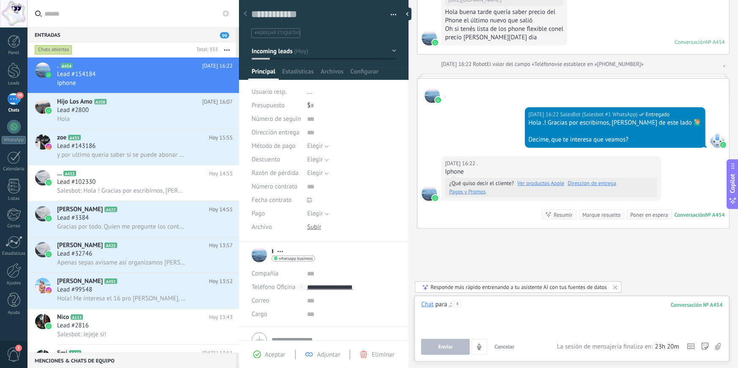
scroll to position [206, 0]
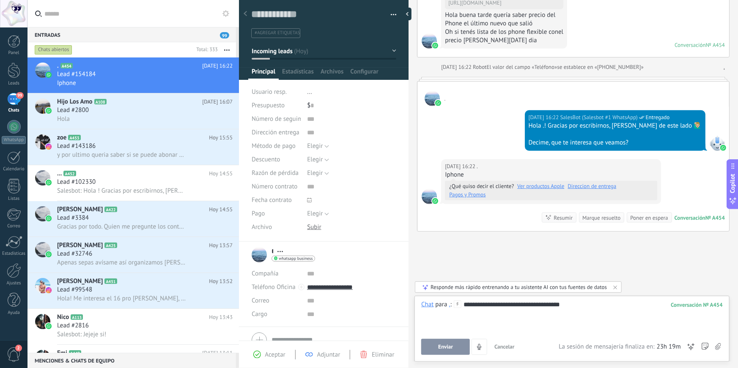
click at [579, 309] on div "**********" at bounding box center [571, 317] width 301 height 32
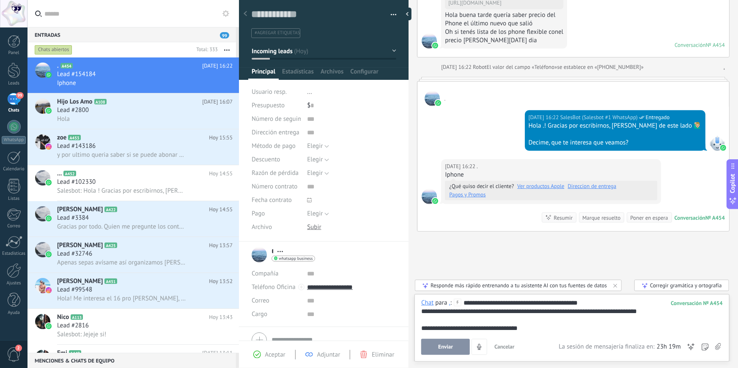
click at [555, 325] on div "**********" at bounding box center [571, 316] width 301 height 34
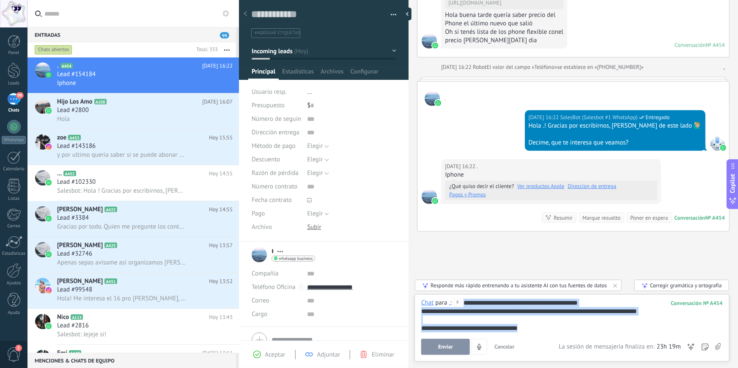
drag, startPoint x: 556, startPoint y: 326, endPoint x: 463, endPoint y: 303, distance: 95.9
click at [463, 303] on div "**********" at bounding box center [571, 316] width 301 height 34
click at [562, 312] on div "**********" at bounding box center [571, 316] width 301 height 34
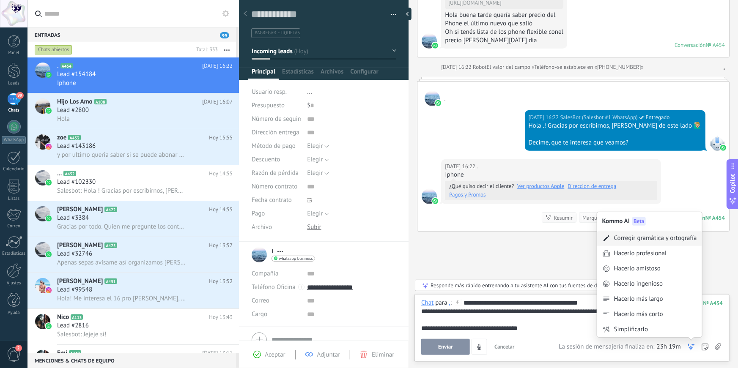
click at [653, 239] on div "Corregir gramática y ortografía" at bounding box center [655, 238] width 83 height 8
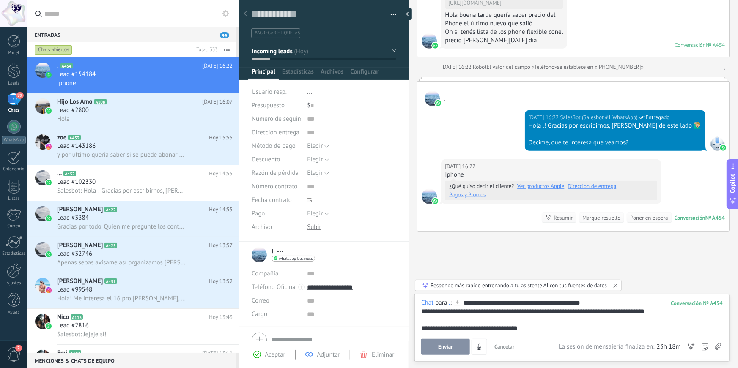
click at [482, 300] on div "**********" at bounding box center [571, 316] width 301 height 34
drag, startPoint x: 524, startPoint y: 307, endPoint x: 570, endPoint y: 302, distance: 46.7
click at [570, 302] on div "**********" at bounding box center [571, 316] width 301 height 34
drag, startPoint x: 427, startPoint y: 314, endPoint x: 581, endPoint y: 314, distance: 153.9
click at [581, 314] on div "**********" at bounding box center [571, 316] width 301 height 34
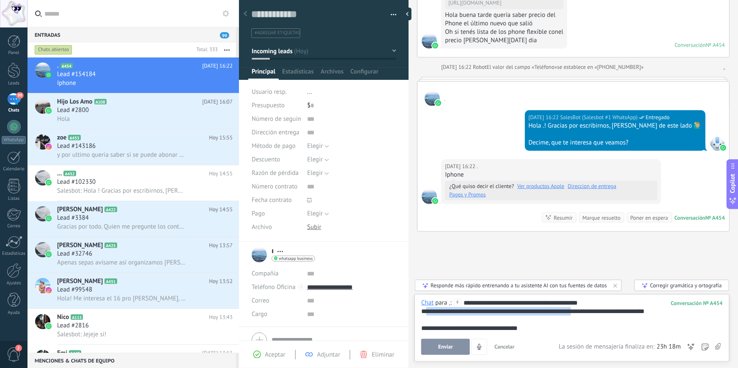
click at [581, 314] on div "**********" at bounding box center [571, 316] width 301 height 34
click at [442, 343] on button "Enviar" at bounding box center [445, 347] width 49 height 16
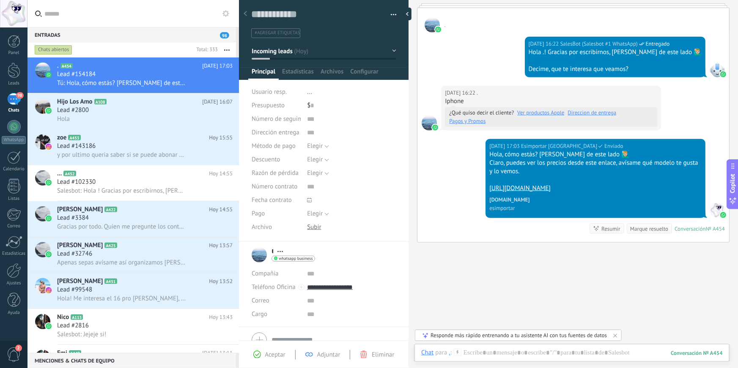
click at [140, 38] on div "Entradas 98" at bounding box center [131, 34] width 208 height 15
click at [167, 115] on div "Lead #2800" at bounding box center [144, 110] width 175 height 8
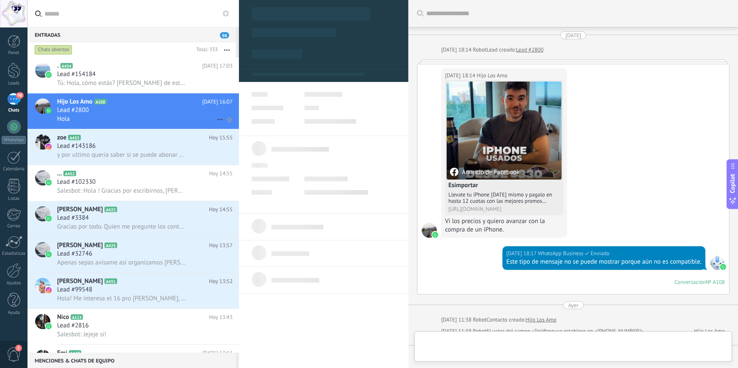
scroll to position [420, 0]
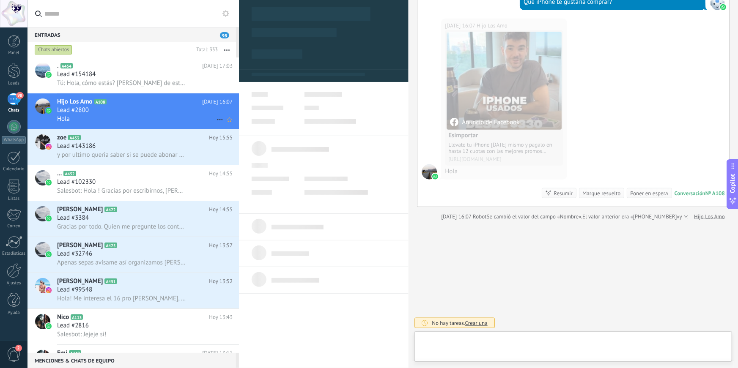
type textarea "**********"
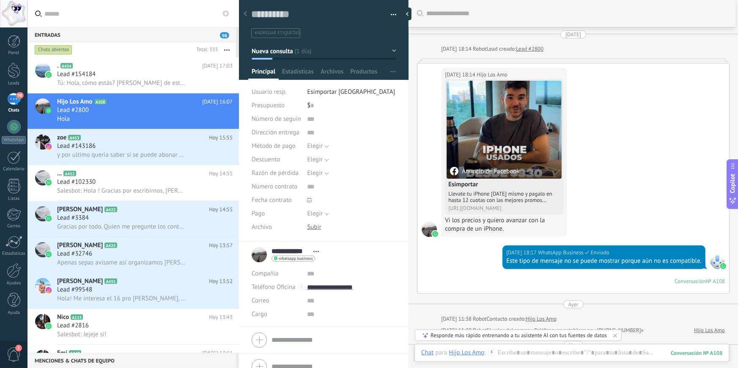
scroll to position [0, 0]
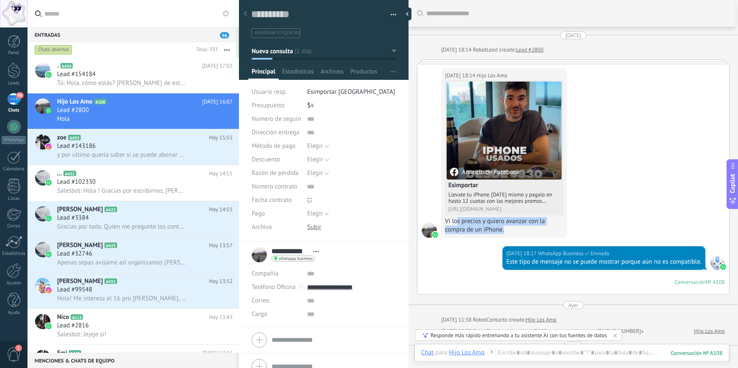
drag, startPoint x: 458, startPoint y: 223, endPoint x: 523, endPoint y: 230, distance: 65.1
click at [523, 230] on div "Vi los precios y quiero avanzar con la compra de un iPhone." at bounding box center [504, 225] width 118 height 17
drag, startPoint x: 595, startPoint y: 266, endPoint x: 604, endPoint y: 266, distance: 8.9
click at [604, 266] on div "08/09/2025 18:17 WhatsApp Business Enviado Este tipo de mensaje no se puede mos…" at bounding box center [603, 259] width 203 height 24
click at [614, 262] on div "Este tipo de mensaje no se puede mostrar porque aún no es compatible." at bounding box center [603, 262] width 195 height 8
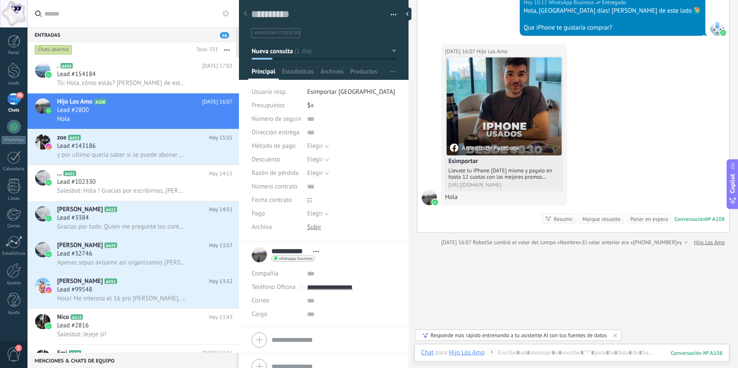
scroll to position [385, 0]
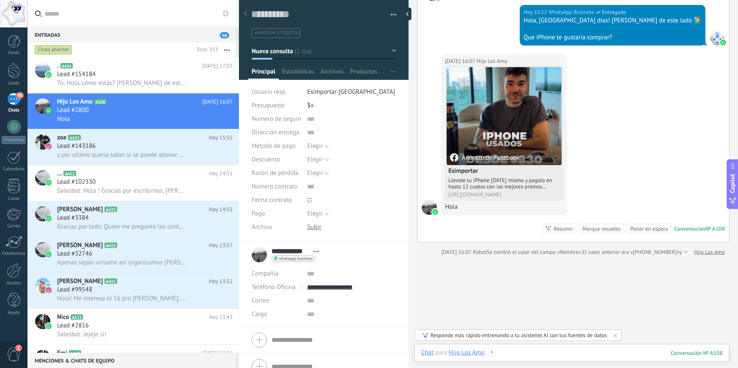
click at [532, 357] on div at bounding box center [571, 361] width 301 height 25
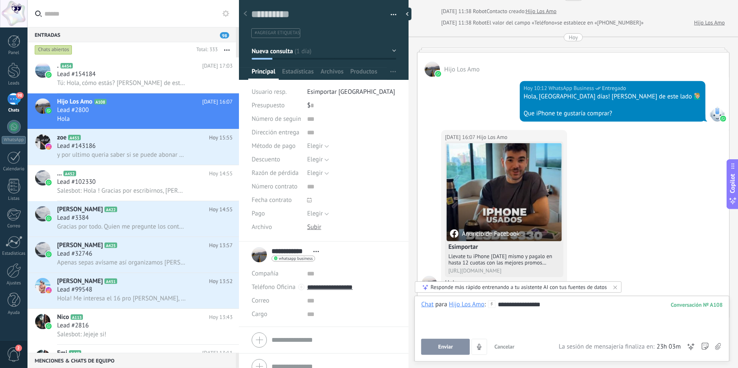
scroll to position [420, 0]
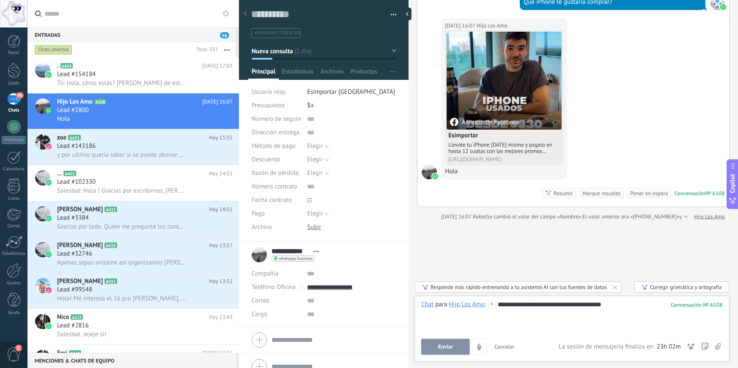
click at [449, 337] on div "**********" at bounding box center [571, 328] width 301 height 55
click at [449, 346] on span "Enviar" at bounding box center [445, 347] width 15 height 6
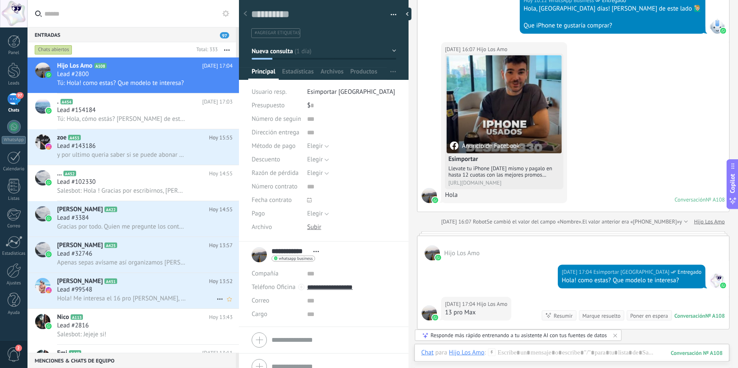
scroll to position [415, 0]
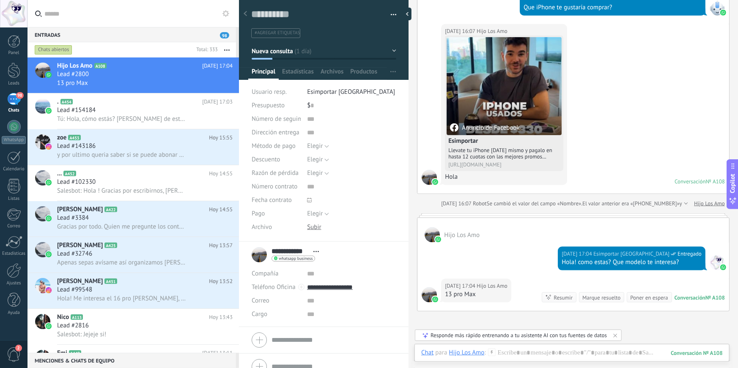
click at [585, 347] on div "Chat Correo Nota Tarea Chat para Hijo Los Amo : 108 Enviar Cancelar Rastrear cl…" at bounding box center [571, 359] width 315 height 30
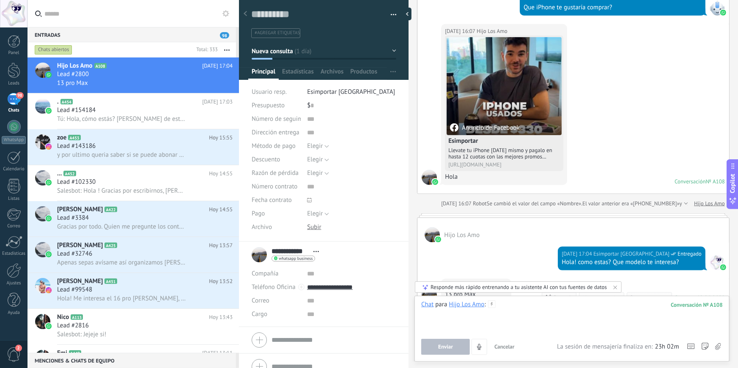
click at [542, 318] on div at bounding box center [571, 317] width 301 height 32
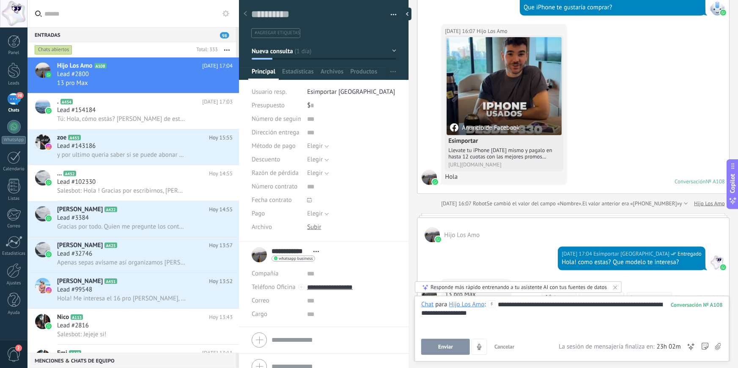
click at [450, 340] on button "Enviar" at bounding box center [445, 347] width 49 height 16
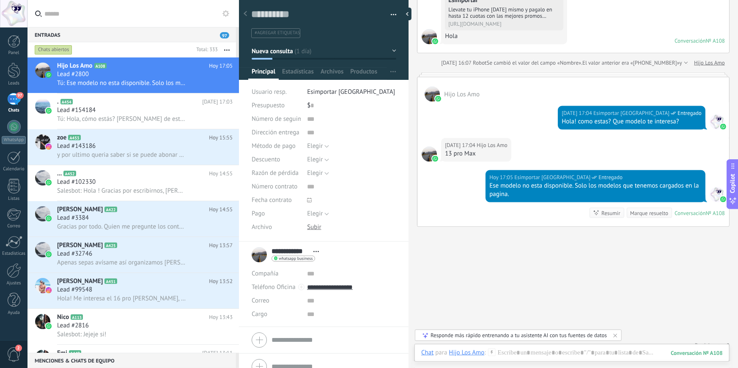
scroll to position [562, 0]
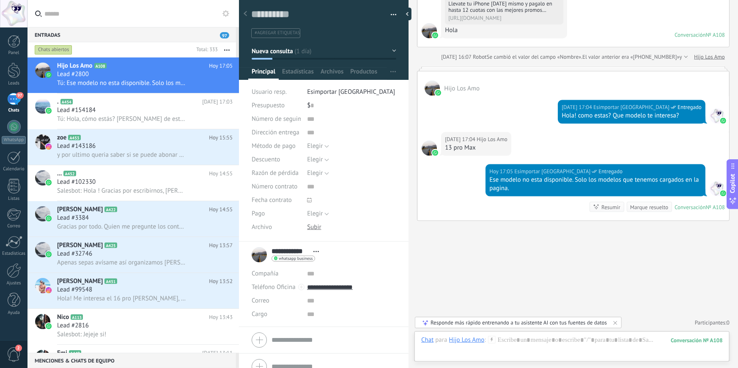
click at [318, 255] on span "Abrir detalle Copie el nombre Desatar Contacto principal" at bounding box center [316, 252] width 14 height 6
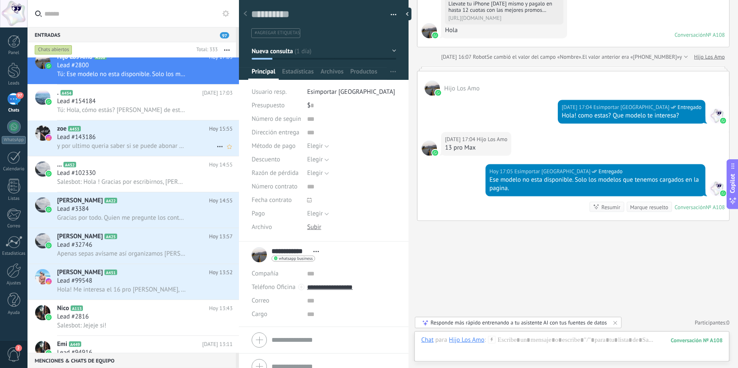
scroll to position [0, 0]
